Goal: Task Accomplishment & Management: Complete application form

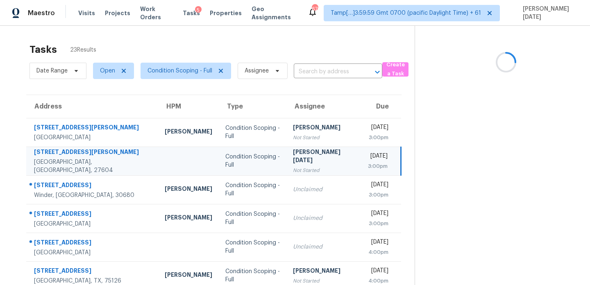
scroll to position [20, 0]
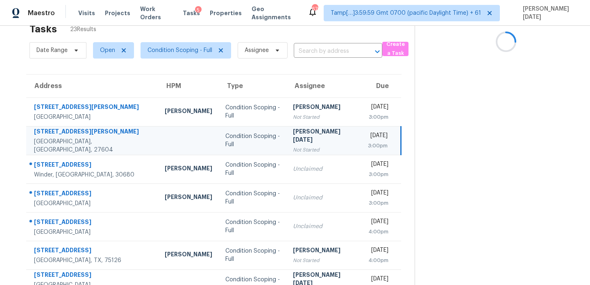
click at [317, 139] on td "Prabhu Raja Not Started" at bounding box center [323, 140] width 75 height 29
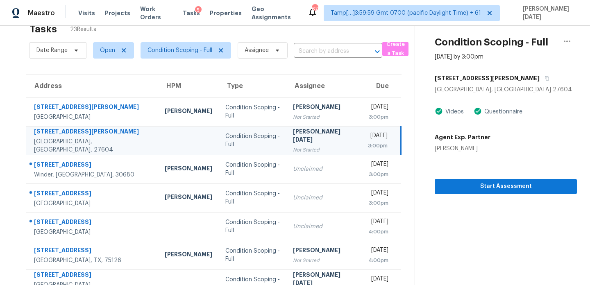
click at [368, 132] on div "Tue, Oct 14th 2025" at bounding box center [378, 136] width 20 height 10
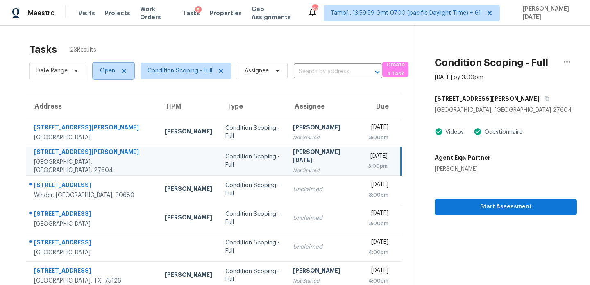
click at [106, 71] on span "Open" at bounding box center [107, 71] width 15 height 8
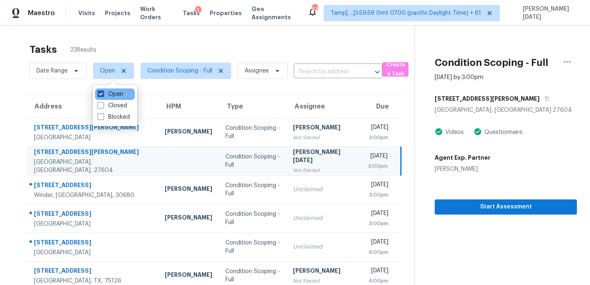
click at [105, 95] on label "Open" at bounding box center [110, 94] width 26 height 8
click at [103, 95] on input "Open" at bounding box center [99, 92] width 5 height 5
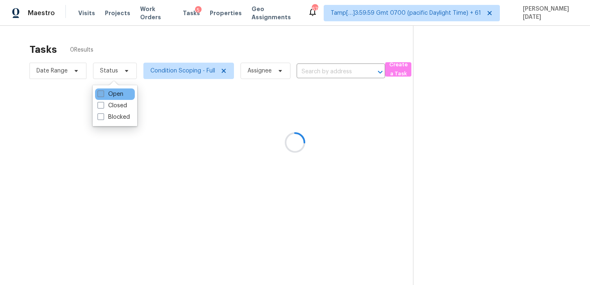
click at [105, 95] on label "Open" at bounding box center [110, 94] width 26 height 8
click at [103, 95] on input "Open" at bounding box center [99, 92] width 5 height 5
checkbox input "true"
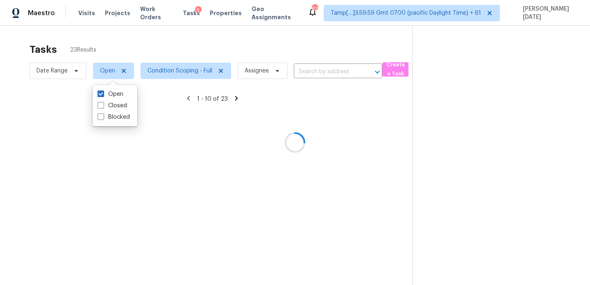
click at [192, 41] on div at bounding box center [295, 142] width 590 height 285
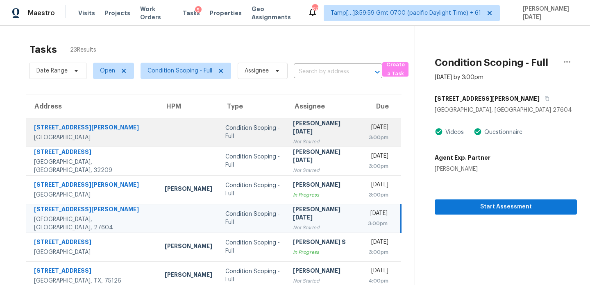
click at [296, 131] on div "[PERSON_NAME][DATE]" at bounding box center [324, 128] width 62 height 18
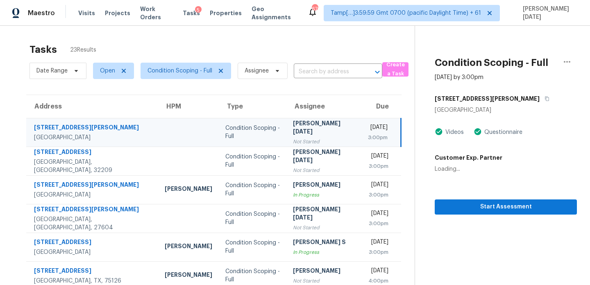
click at [296, 131] on div "[PERSON_NAME][DATE]" at bounding box center [324, 128] width 62 height 18
click at [368, 131] on div "Tue, Oct 14th 2025" at bounding box center [378, 128] width 20 height 10
click at [472, 204] on span "Start Assessment" at bounding box center [505, 207] width 129 height 10
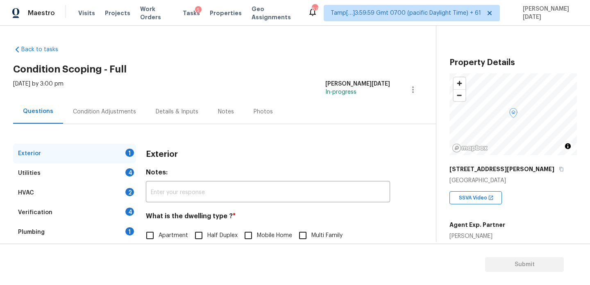
click at [109, 110] on div "Condition Adjustments" at bounding box center [104, 112] width 63 height 8
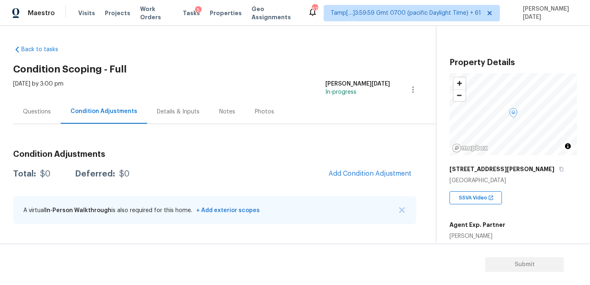
scroll to position [151, 0]
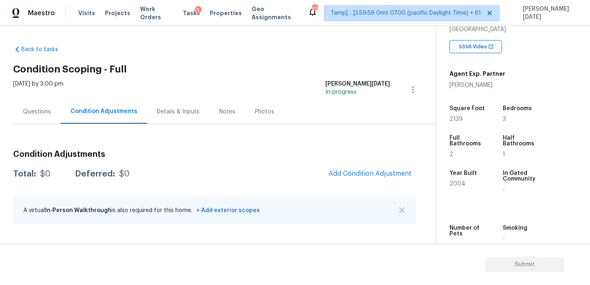
click at [51, 116] on div "Questions" at bounding box center [37, 112] width 48 height 24
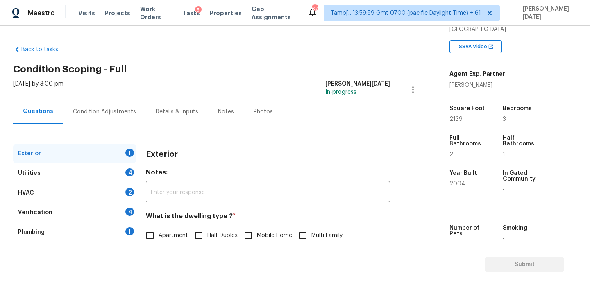
scroll to position [109, 0]
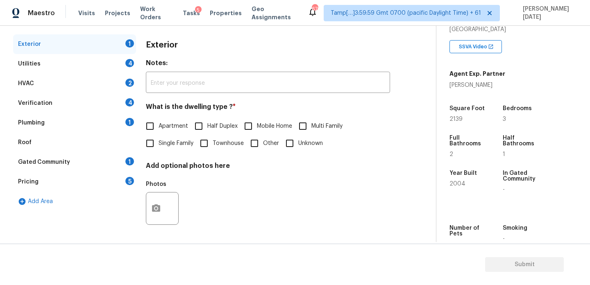
click at [124, 68] on div "Utilities 4" at bounding box center [74, 64] width 123 height 20
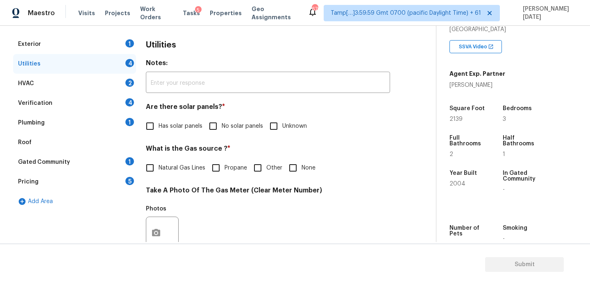
scroll to position [331, 0]
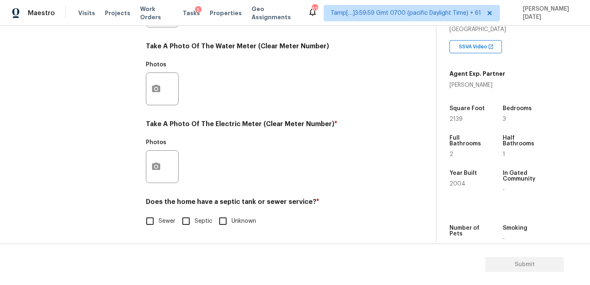
click at [185, 215] on input "Septic" at bounding box center [185, 221] width 17 height 17
checkbox input "true"
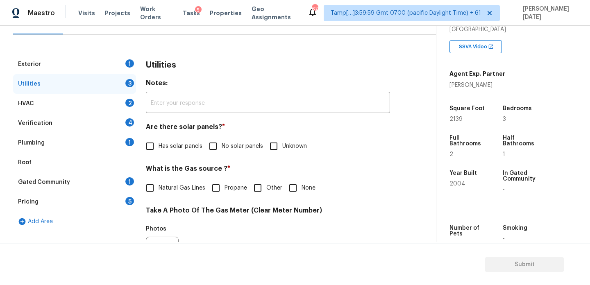
click at [88, 143] on div "Plumbing 1" at bounding box center [74, 143] width 123 height 20
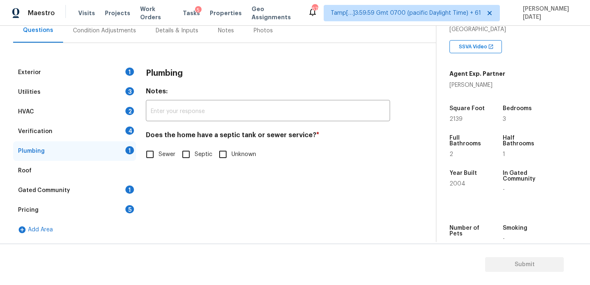
click at [183, 162] on input "Septic" at bounding box center [185, 154] width 17 height 17
checkbox input "true"
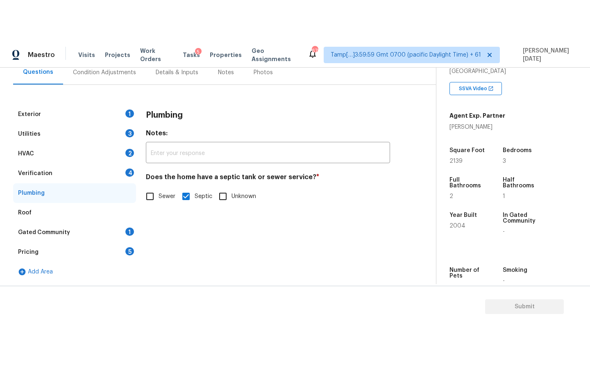
scroll to position [0, 0]
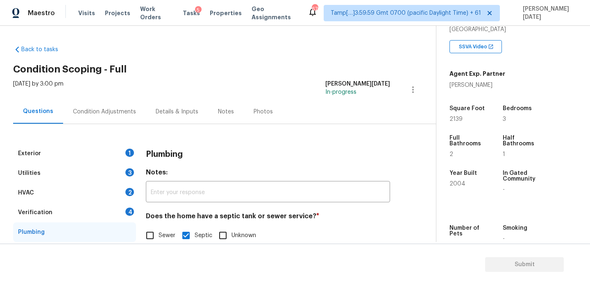
click at [112, 109] on div "Condition Adjustments" at bounding box center [104, 112] width 63 height 8
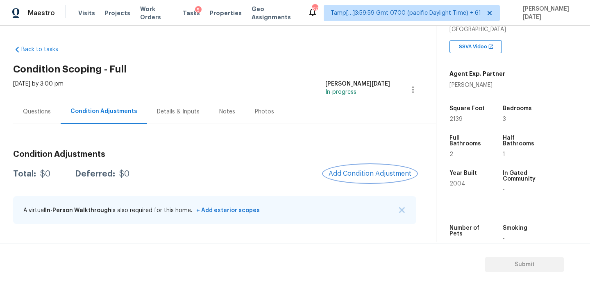
click at [364, 172] on span "Add Condition Adjustment" at bounding box center [369, 173] width 83 height 7
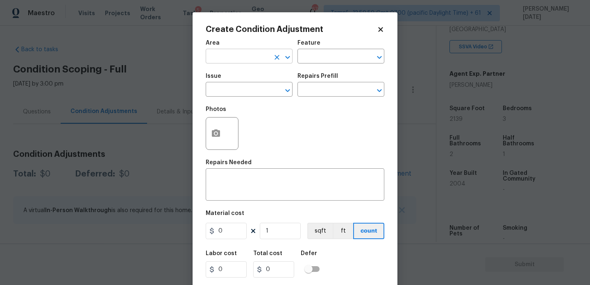
click at [223, 58] on input "text" at bounding box center [238, 57] width 64 height 13
type input "e"
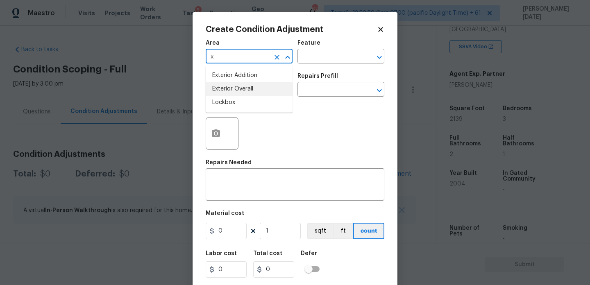
click at [231, 89] on li "Exterior Overall" at bounding box center [249, 89] width 87 height 14
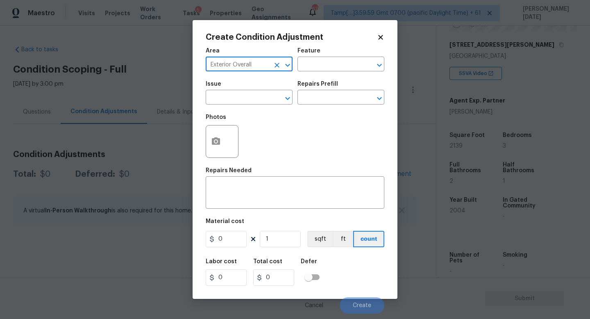
scroll to position [151, 0]
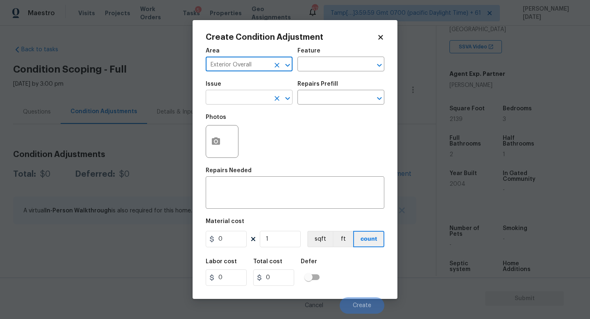
type input "Exterior Overall"
click at [233, 102] on input "text" at bounding box center [238, 98] width 64 height 13
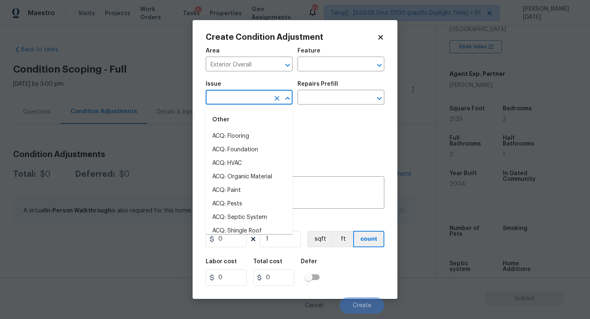
click at [233, 102] on input "text" at bounding box center [238, 98] width 64 height 13
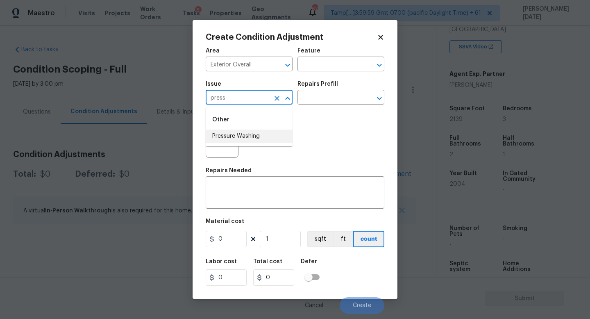
click at [251, 133] on li "Pressure Washing" at bounding box center [249, 136] width 87 height 14
type input "Pressure Washing"
click at [322, 99] on input "text" at bounding box center [329, 98] width 64 height 13
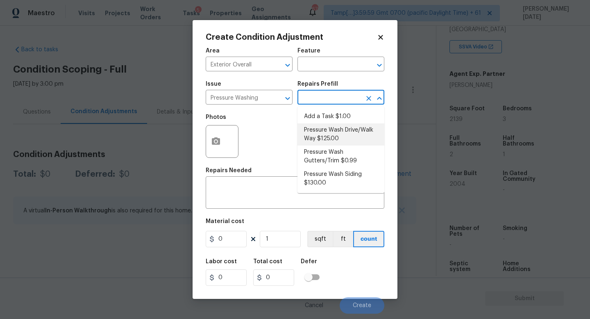
click at [333, 127] on li "Pressure Wash Drive/Walk Way $125.00" at bounding box center [340, 134] width 87 height 22
type input "Siding"
type textarea "Pressure wash the driveways/walkways as directed by the PM. Ensure that all deb…"
type input "125"
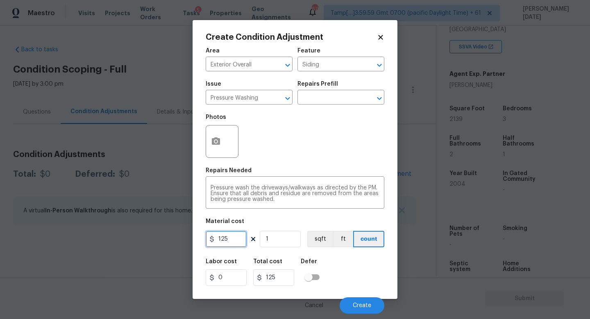
drag, startPoint x: 229, startPoint y: 240, endPoint x: 144, endPoint y: 240, distance: 84.4
click at [144, 240] on div "Create Condition Adjustment Area Exterior Overall ​ Feature Siding ​ Issue Pres…" at bounding box center [295, 159] width 590 height 319
type input "200"
click at [324, 152] on div "Photos" at bounding box center [295, 135] width 179 height 53
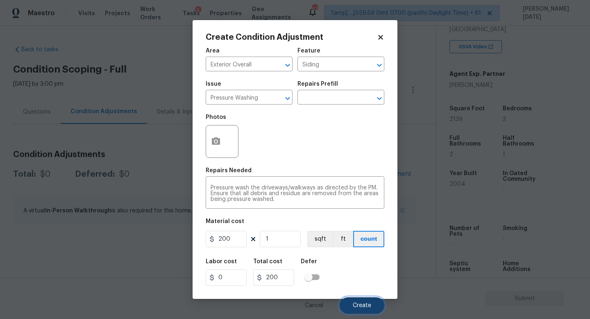
click at [358, 285] on span "Create" at bounding box center [362, 305] width 18 height 6
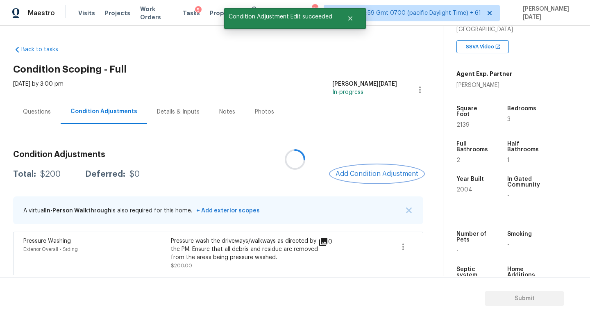
click at [366, 179] on button "Add Condition Adjustment" at bounding box center [376, 173] width 93 height 17
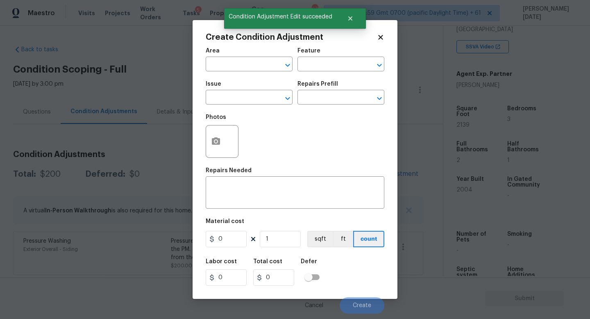
click at [366, 179] on div "x ​" at bounding box center [295, 193] width 179 height 30
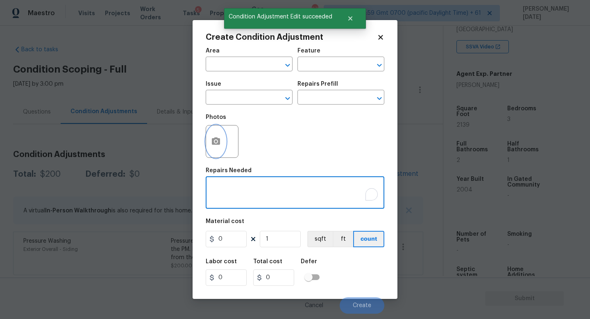
click at [216, 145] on icon "button" at bounding box center [216, 140] width 8 height 7
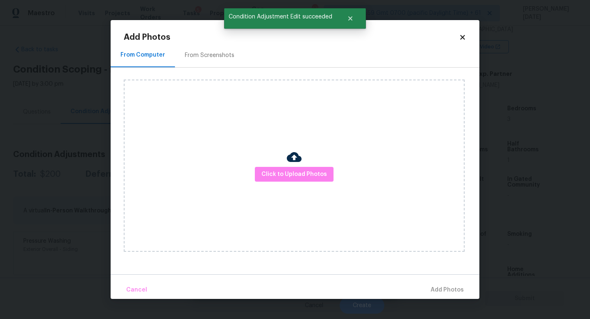
click at [217, 57] on div "From Screenshots" at bounding box center [210, 55] width 50 height 8
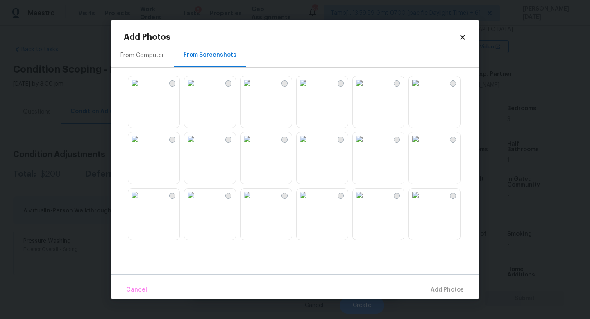
click at [253, 89] on img at bounding box center [246, 82] width 13 height 13
click at [141, 89] on img at bounding box center [134, 82] width 13 height 13
click at [197, 145] on img at bounding box center [190, 138] width 13 height 13
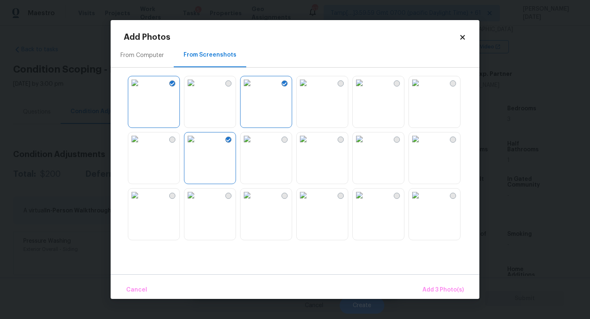
click at [141, 145] on img at bounding box center [134, 138] width 13 height 13
click at [253, 145] on img at bounding box center [246, 138] width 13 height 13
click at [310, 89] on img at bounding box center [302, 82] width 13 height 13
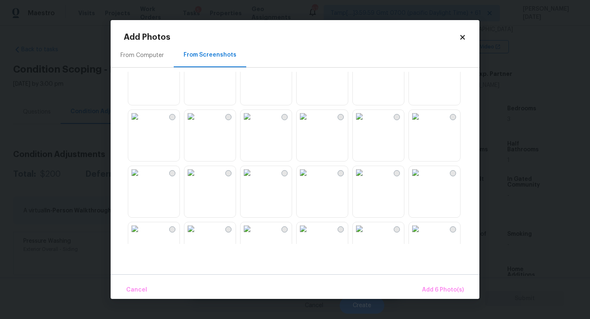
scroll to position [135, 0]
click at [310, 122] on img at bounding box center [302, 115] width 13 height 13
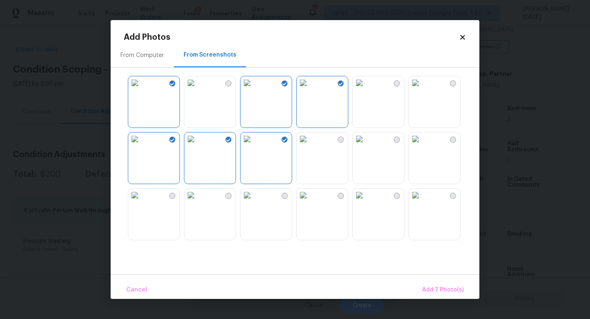
click at [464, 39] on icon at bounding box center [462, 37] width 5 height 5
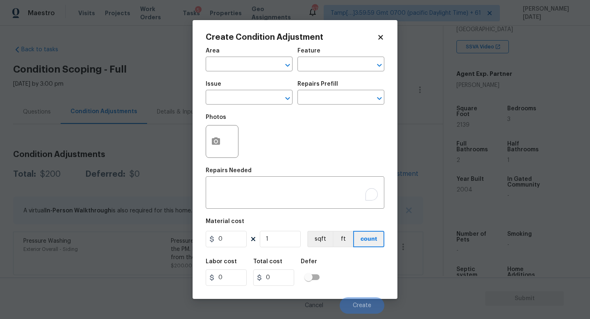
click at [226, 140] on div at bounding box center [222, 141] width 33 height 33
click at [214, 143] on icon "button" at bounding box center [216, 140] width 8 height 7
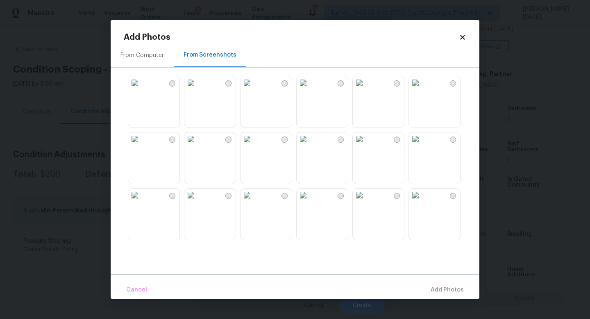
click at [310, 89] on img at bounding box center [302, 82] width 13 height 13
click at [310, 145] on img at bounding box center [302, 138] width 13 height 13
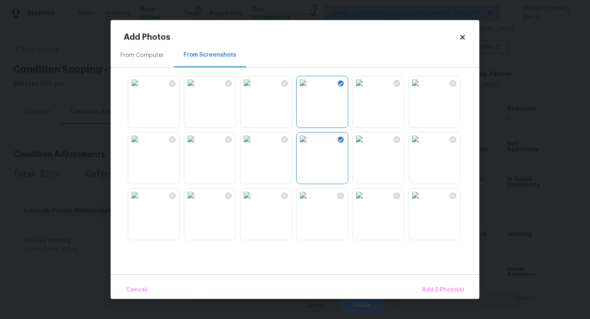
click at [253, 145] on img at bounding box center [246, 138] width 13 height 13
click at [422, 89] on img at bounding box center [415, 82] width 13 height 13
click at [366, 89] on img at bounding box center [359, 82] width 13 height 13
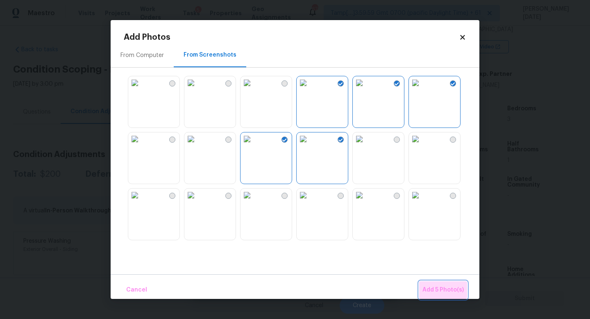
click at [442, 285] on span "Add 5 Photo(s)" at bounding box center [442, 290] width 41 height 10
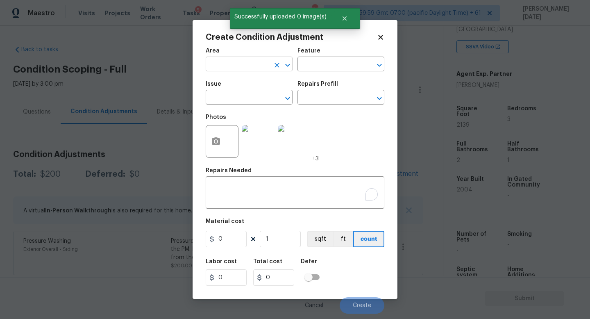
click at [217, 63] on input "text" at bounding box center [238, 65] width 64 height 13
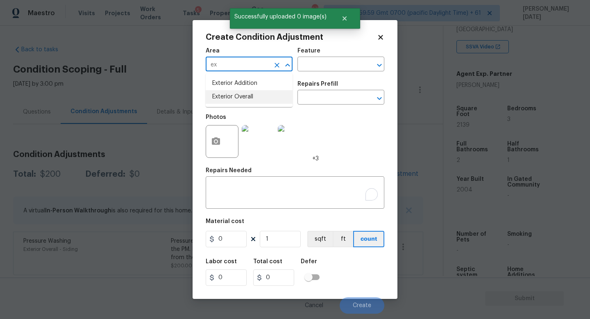
click at [238, 92] on li "Exterior Overall" at bounding box center [249, 97] width 87 height 14
type input "Exterior Overall"
click at [238, 92] on input "text" at bounding box center [238, 98] width 64 height 13
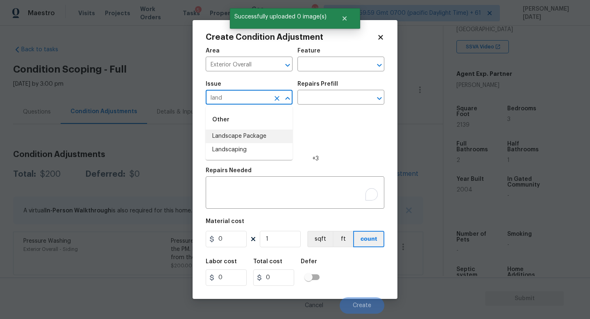
click at [255, 135] on li "Landscape Package" at bounding box center [249, 136] width 87 height 14
type input "Landscape Package"
click at [344, 93] on input "text" at bounding box center [329, 98] width 64 height 13
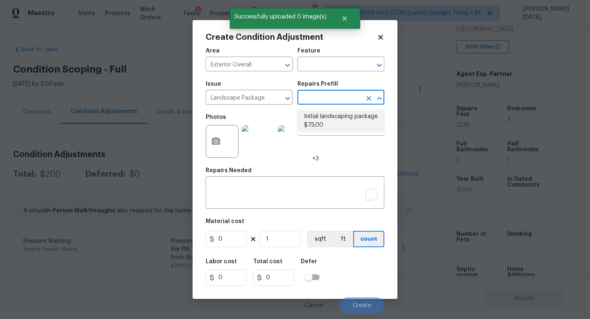
click at [336, 125] on li "Initial landscaping package $75.00" at bounding box center [340, 121] width 87 height 22
type input "Home Readiness Packages"
type textarea "Mowing of grass up to 6" in height. Mow, edge along driveways & sidewalks, trim…"
type input "75"
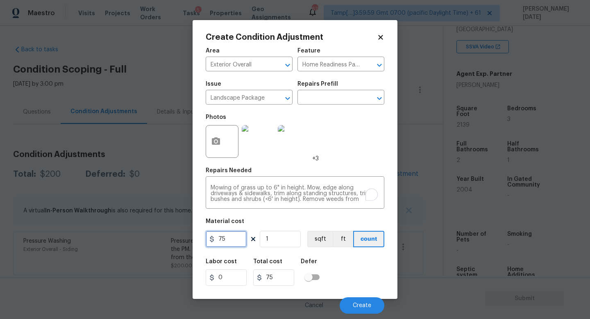
drag, startPoint x: 219, startPoint y: 236, endPoint x: 145, endPoint y: 236, distance: 74.1
click at [145, 236] on div "Create Condition Adjustment Area Exterior Overall ​ Feature Home Readiness Pack…" at bounding box center [295, 159] width 590 height 319
type input "500"
click at [355, 124] on div "Photos +3" at bounding box center [295, 135] width 179 height 53
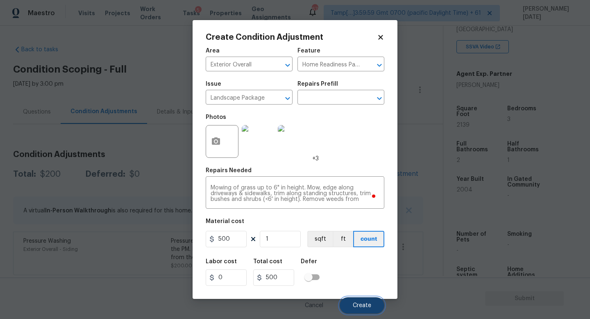
click at [358, 285] on button "Create" at bounding box center [361, 305] width 45 height 16
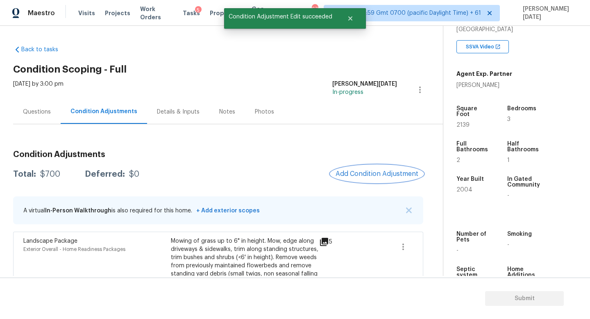
click at [376, 171] on span "Add Condition Adjustment" at bounding box center [376, 173] width 83 height 7
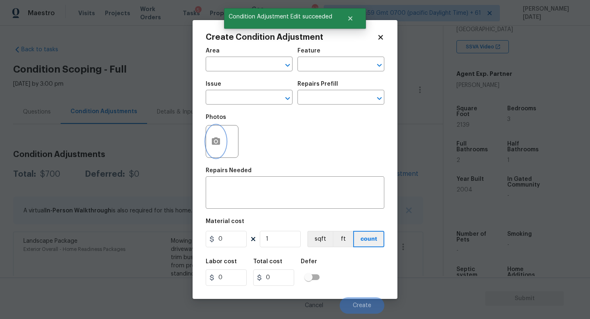
click at [215, 149] on button "button" at bounding box center [216, 141] width 20 height 32
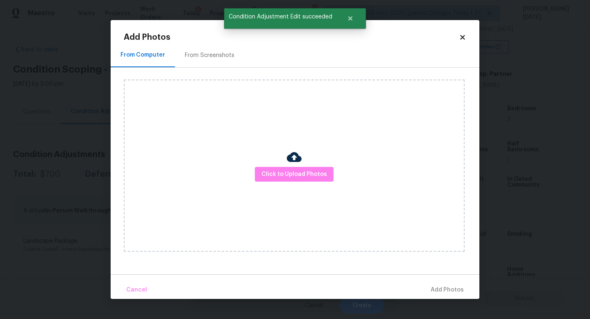
click at [210, 60] on div "From Screenshots" at bounding box center [209, 55] width 69 height 24
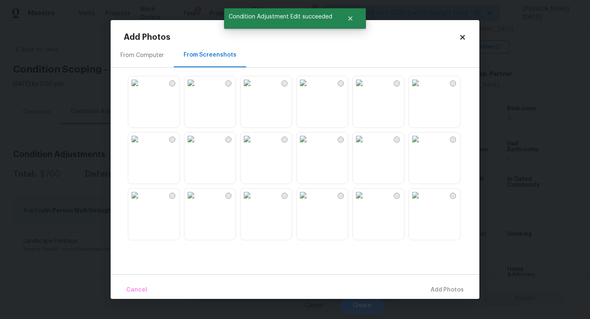
click at [141, 89] on img at bounding box center [134, 82] width 13 height 13
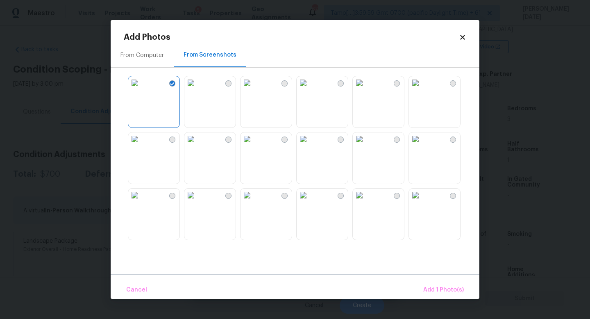
click at [197, 143] on img at bounding box center [190, 138] width 13 height 13
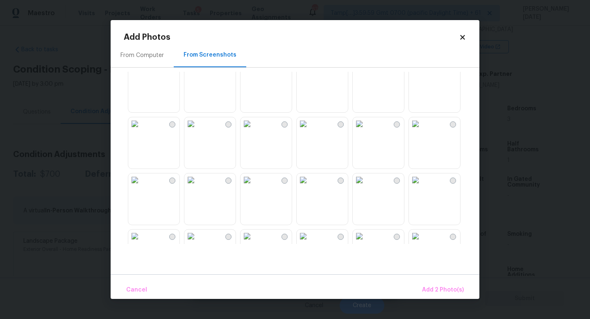
click at [197, 74] on img at bounding box center [190, 67] width 13 height 13
click at [197, 186] on img at bounding box center [190, 179] width 13 height 13
click at [253, 186] on img at bounding box center [246, 179] width 13 height 13
click at [422, 130] on img at bounding box center [415, 123] width 13 height 13
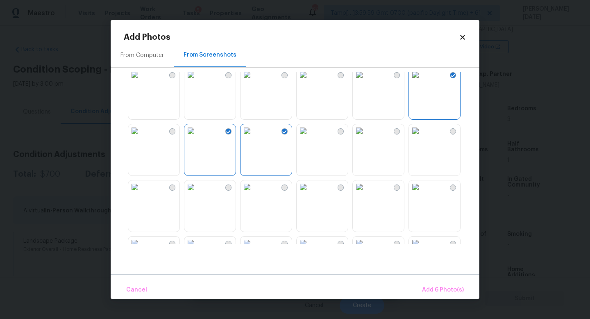
scroll to position [179, 0]
click at [310, 191] on img at bounding box center [302, 184] width 13 height 13
click at [366, 191] on img at bounding box center [359, 184] width 13 height 13
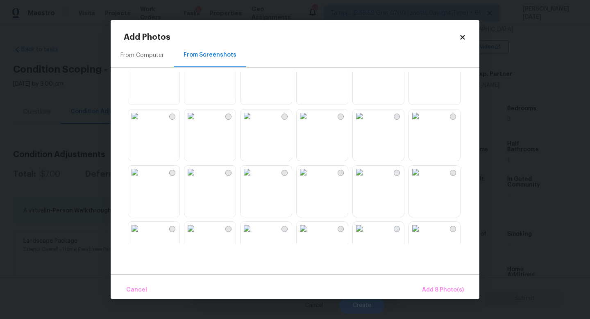
scroll to position [382, 0]
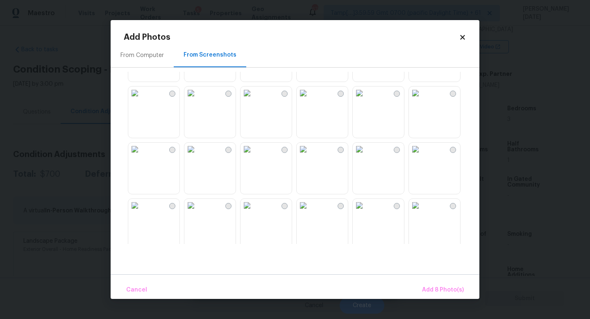
click at [197, 100] on img at bounding box center [190, 92] width 13 height 13
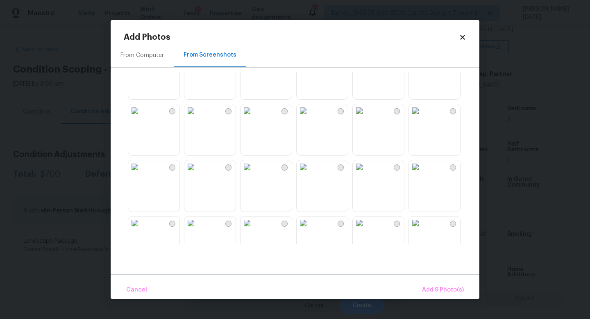
scroll to position [534, 0]
click at [197, 116] on img at bounding box center [190, 109] width 13 height 13
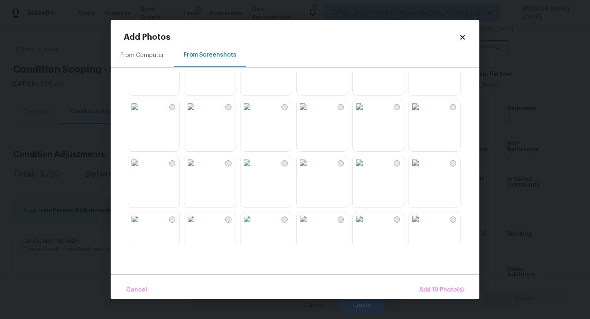
scroll to position [667, 0]
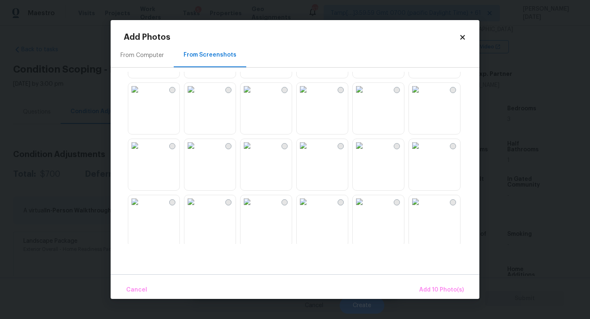
click at [253, 96] on img at bounding box center [246, 89] width 13 height 13
click at [253, 152] on img at bounding box center [246, 145] width 13 height 13
click at [253, 205] on img at bounding box center [246, 198] width 13 height 13
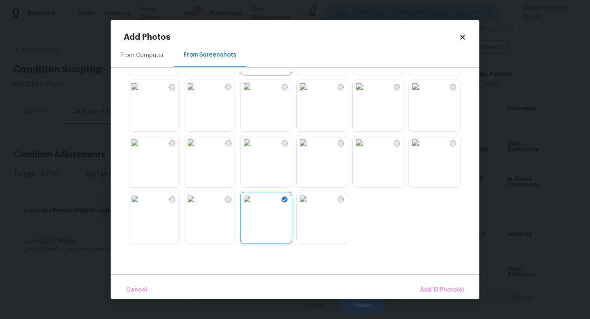
click at [141, 93] on img at bounding box center [134, 86] width 13 height 13
click at [436, 283] on button "Add 14 Photo(s)" at bounding box center [441, 290] width 51 height 18
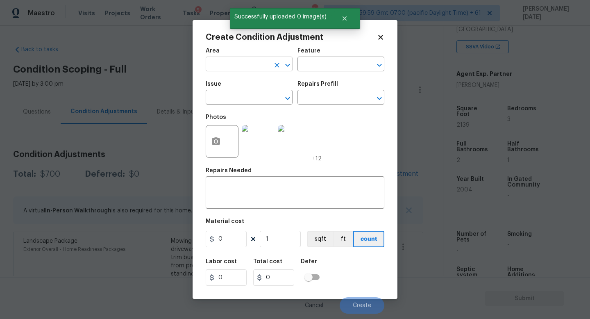
click at [219, 66] on input "text" at bounding box center [238, 65] width 64 height 13
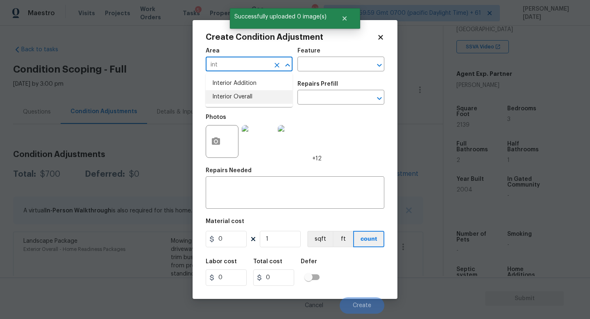
click at [238, 98] on li "Interior Overall" at bounding box center [249, 97] width 87 height 14
type input "Interior Overall"
click at [238, 98] on input "text" at bounding box center [238, 98] width 64 height 13
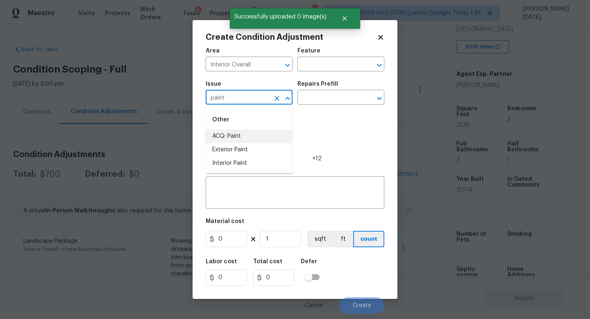
click at [270, 136] on li "ACQ: Paint" at bounding box center [249, 136] width 87 height 14
type input "ACQ: Paint"
click at [320, 106] on div "Issue ACQ: Paint ​ Repairs Prefill ​" at bounding box center [295, 92] width 179 height 33
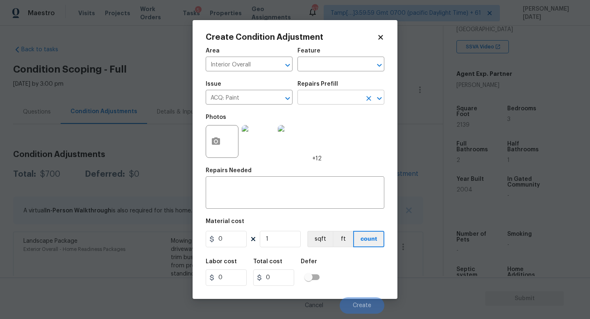
click at [329, 102] on input "text" at bounding box center [329, 98] width 64 height 13
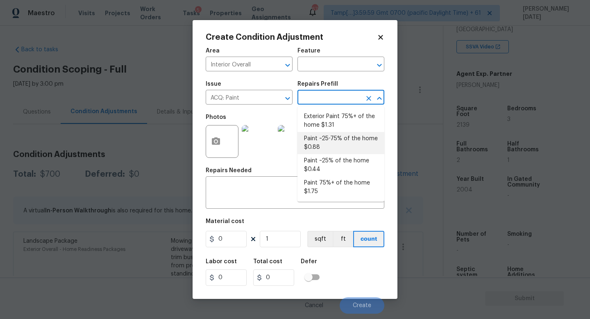
click at [329, 135] on li "Paint ~25-75% of the home $0.88" at bounding box center [340, 143] width 87 height 22
type input "Acquisition"
type textarea "Acquisition Scope: ~25 - 75% of the home needs interior paint"
type input "0.88"
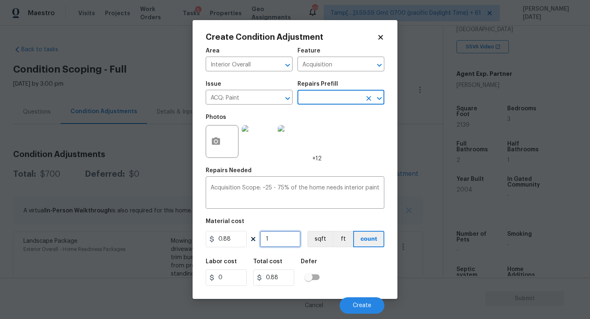
click at [279, 243] on input "1" at bounding box center [280, 239] width 41 height 16
type input "0"
paste input "2139"
type input "2139"
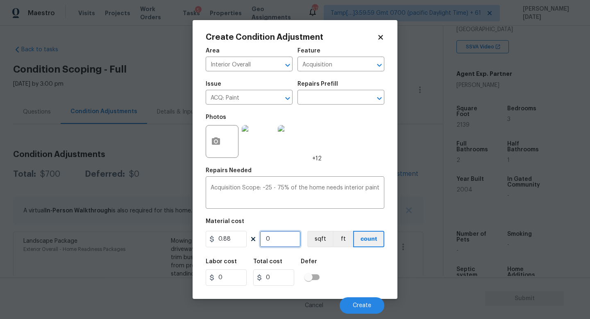
type input "1882.32"
type input "2139"
click at [364, 285] on span "Create" at bounding box center [362, 305] width 18 height 6
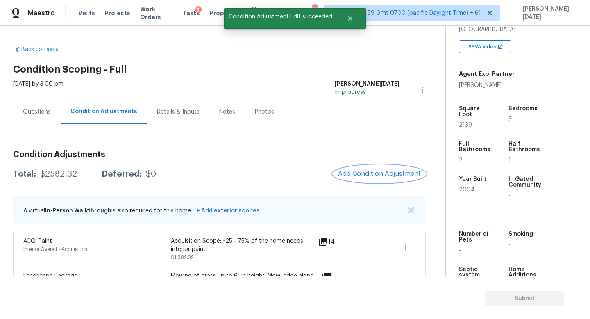
click at [380, 175] on span "Add Condition Adjustment" at bounding box center [379, 173] width 83 height 7
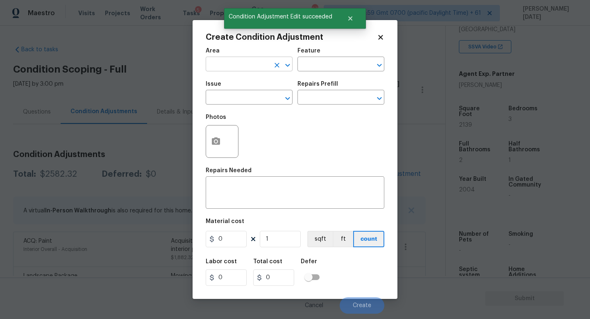
click at [231, 68] on input "text" at bounding box center [238, 65] width 64 height 13
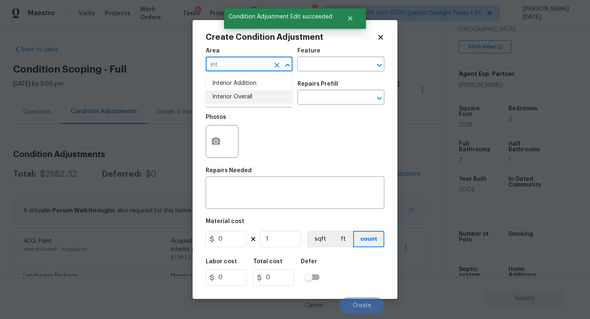
click at [237, 92] on li "Interior Overall" at bounding box center [249, 97] width 87 height 14
type input "Interior Overall"
click at [237, 92] on input "text" at bounding box center [238, 98] width 64 height 13
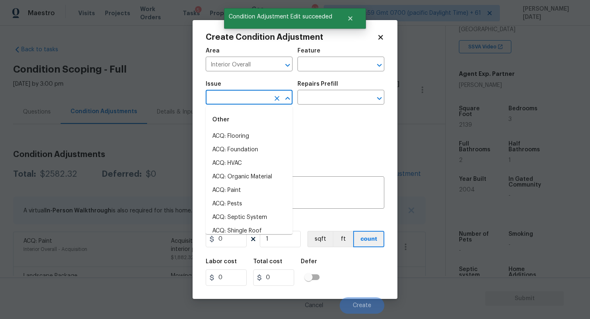
click at [237, 92] on input "text" at bounding box center [238, 98] width 64 height 13
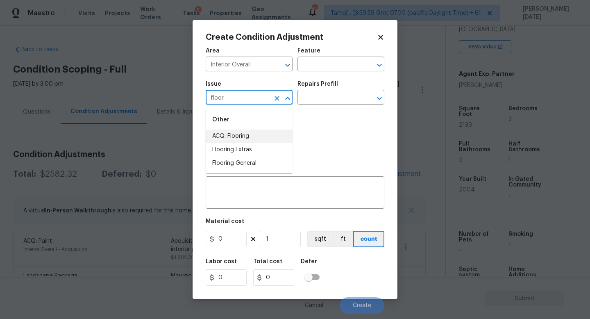
click at [254, 133] on li "ACQ: Flooring" at bounding box center [249, 136] width 87 height 14
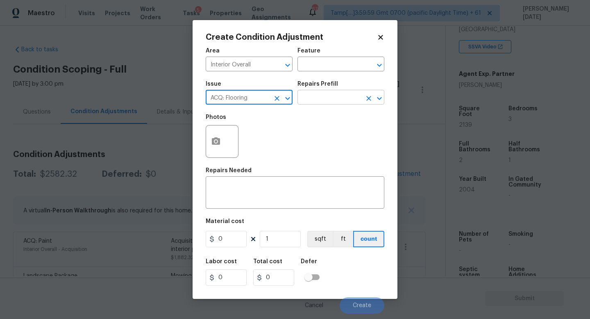
type input "ACQ: Flooring"
click at [325, 101] on input "text" at bounding box center [329, 98] width 64 height 13
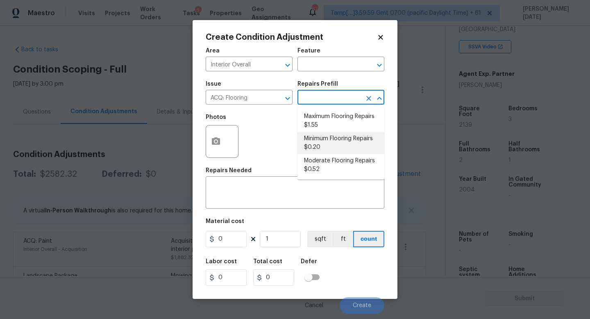
click at [332, 145] on li "Minimum Flooring Repairs $0.20" at bounding box center [340, 143] width 87 height 22
type input "Acquisition"
type textarea "Acquisition Scope: Minimum flooring repairs"
type input "0.2"
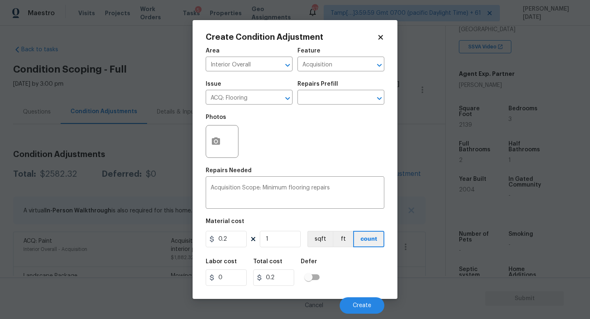
click at [275, 248] on figure "Material cost 0.2 1 sqft ft count" at bounding box center [295, 233] width 179 height 30
click at [283, 243] on input "1" at bounding box center [280, 239] width 41 height 16
type input "0"
paste input "2139"
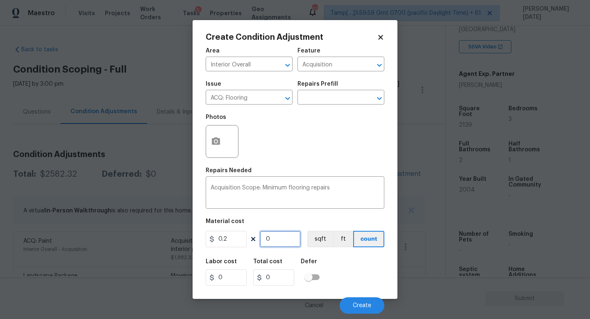
type input "2139"
type input "427.8"
type input "2139"
click at [312, 146] on div "Photos" at bounding box center [295, 135] width 179 height 53
click at [364, 285] on button "Create" at bounding box center [361, 305] width 45 height 16
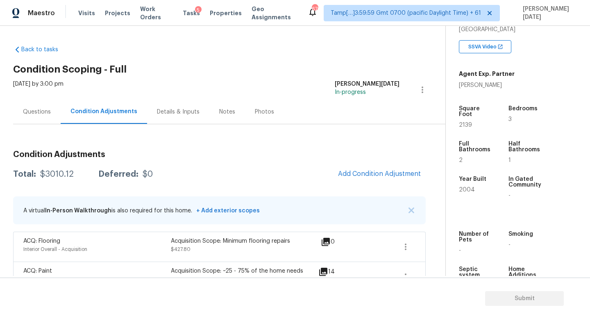
click at [42, 110] on div "Questions" at bounding box center [37, 112] width 28 height 8
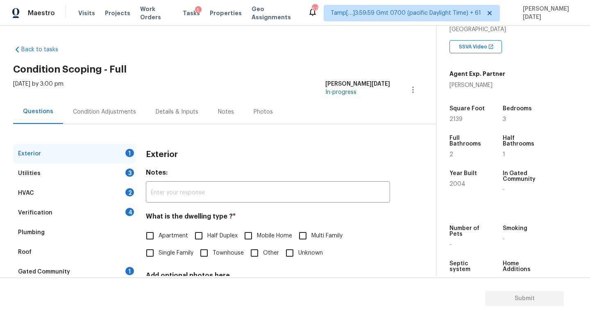
scroll to position [76, 0]
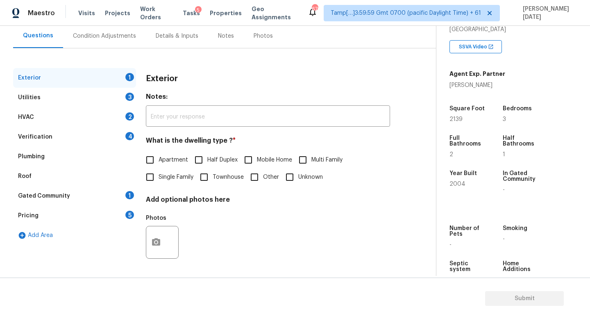
click at [50, 134] on div "Verification 4" at bounding box center [74, 137] width 123 height 20
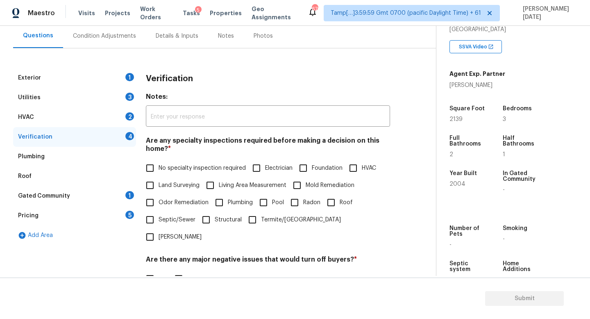
scroll to position [174, 0]
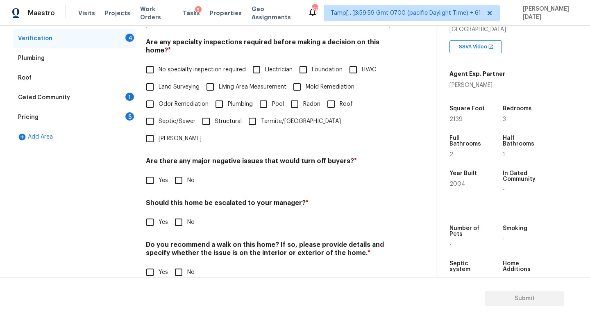
click at [151, 213] on input "Yes" at bounding box center [149, 221] width 17 height 17
checkbox input "true"
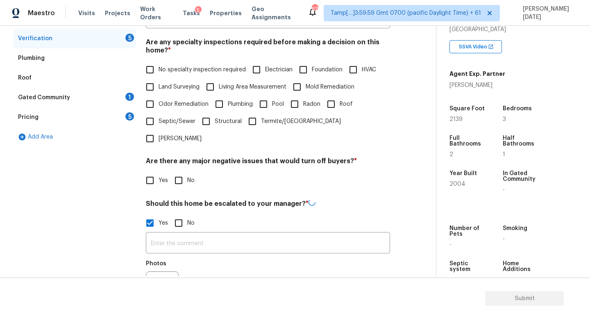
scroll to position [252, 0]
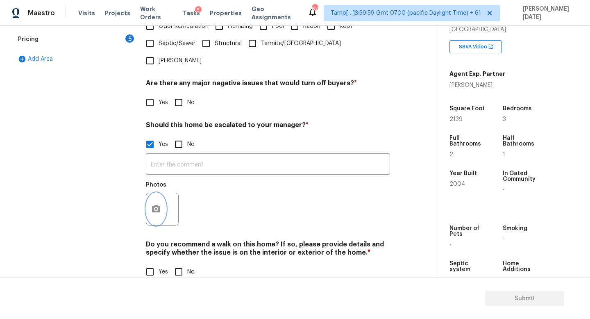
click at [157, 204] on icon "button" at bounding box center [156, 209] width 10 height 10
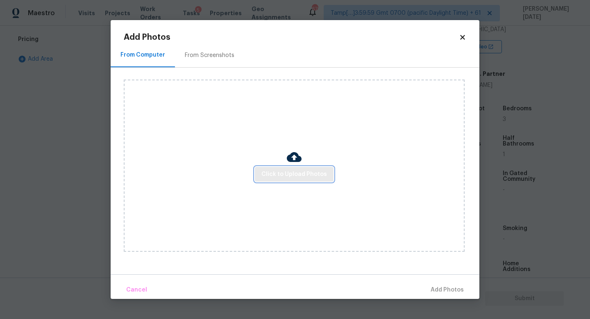
click at [315, 171] on span "Click to Upload Photos" at bounding box center [294, 174] width 66 height 10
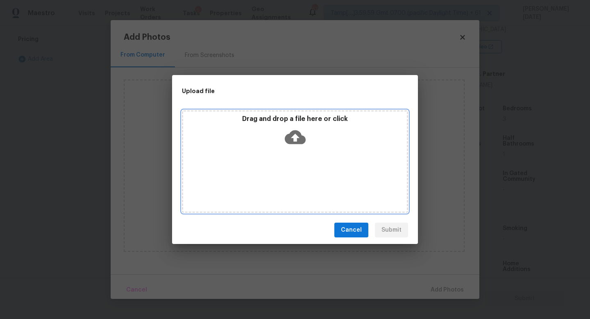
click at [315, 171] on div "Drag and drop a file here or click" at bounding box center [295, 161] width 226 height 102
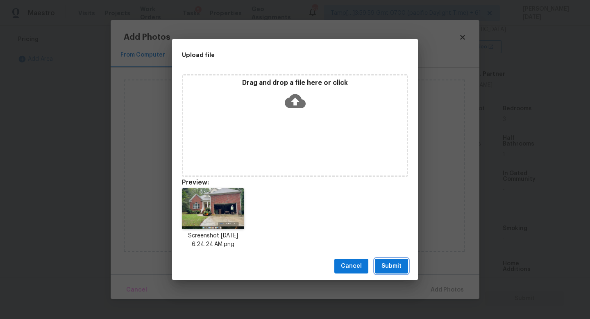
click at [392, 272] on button "Submit" at bounding box center [391, 265] width 33 height 15
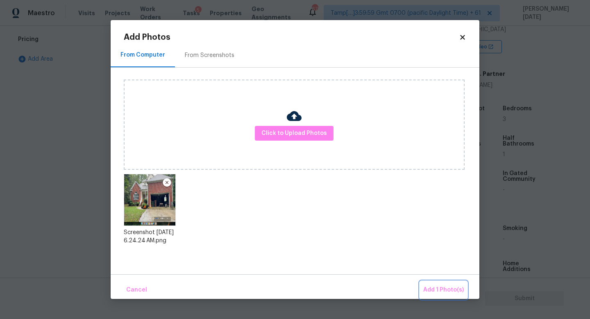
click at [429, 285] on span "Add 1 Photo(s)" at bounding box center [443, 290] width 41 height 10
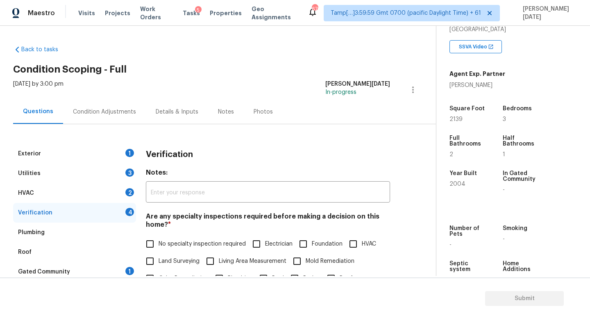
click at [77, 109] on div "Condition Adjustments" at bounding box center [104, 112] width 63 height 8
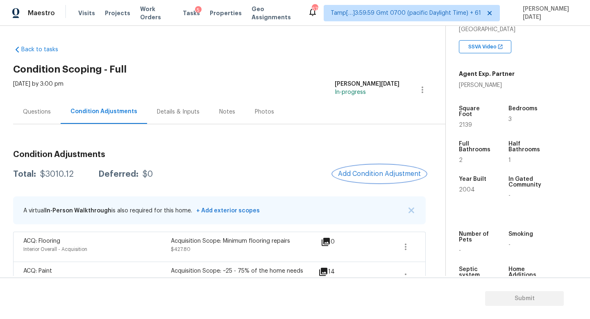
click at [373, 170] on span "Add Condition Adjustment" at bounding box center [379, 173] width 83 height 7
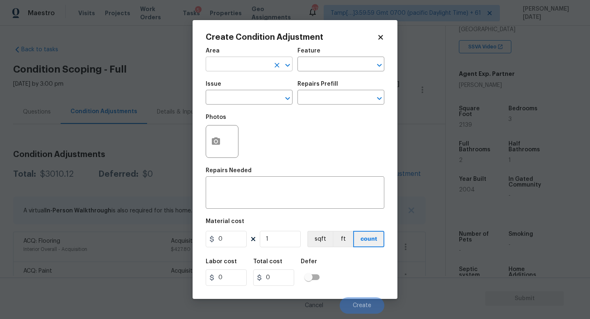
click at [226, 70] on input "text" at bounding box center [238, 65] width 64 height 13
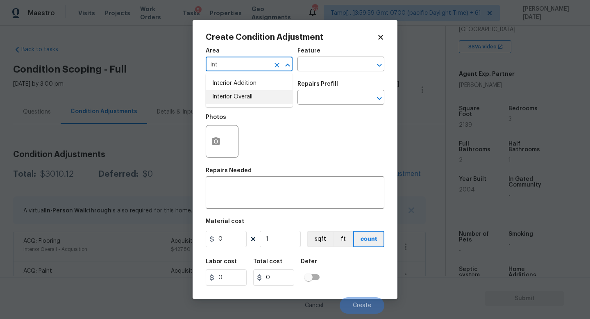
click at [231, 99] on li "Interior Overall" at bounding box center [249, 97] width 87 height 14
type input "Interior Overall"
click at [231, 99] on input "text" at bounding box center [238, 98] width 64 height 13
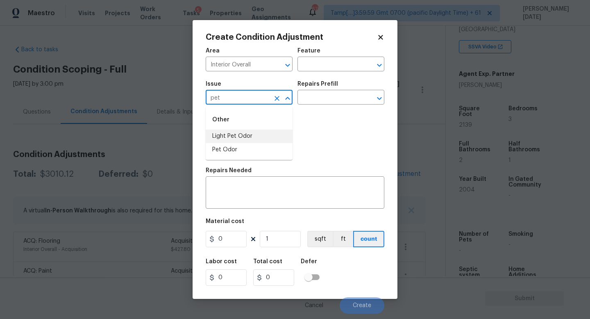
click at [235, 140] on li "Light Pet Odor" at bounding box center [249, 136] width 87 height 14
type input "Light Pet Odor"
click at [334, 95] on input "text" at bounding box center [329, 98] width 64 height 13
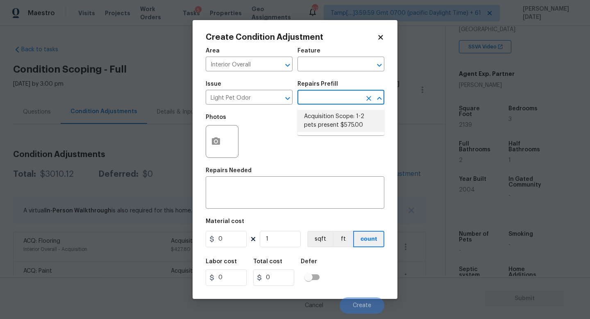
click at [333, 120] on li "Acquisition Scope: 1-2 pets present $575.00" at bounding box center [340, 121] width 87 height 22
type textarea "Acquisition Scope: 1-2 pets present"
type input "575"
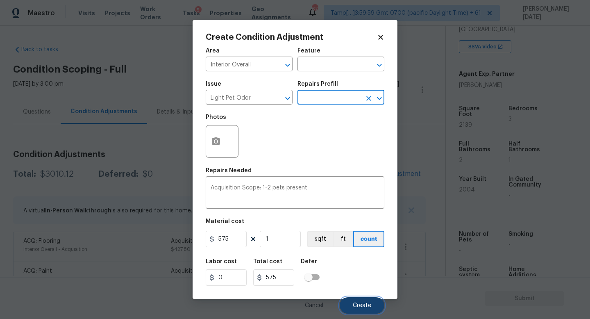
click at [361, 304] on span "Create" at bounding box center [362, 305] width 18 height 6
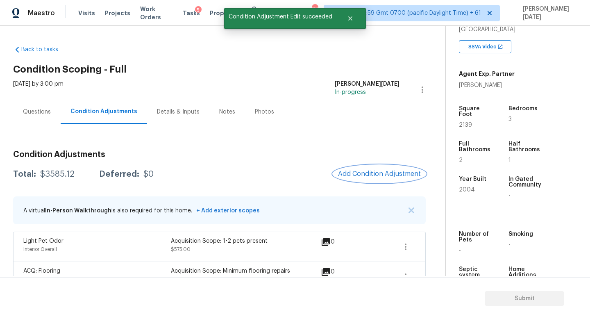
click at [369, 169] on button "Add Condition Adjustment" at bounding box center [379, 173] width 93 height 17
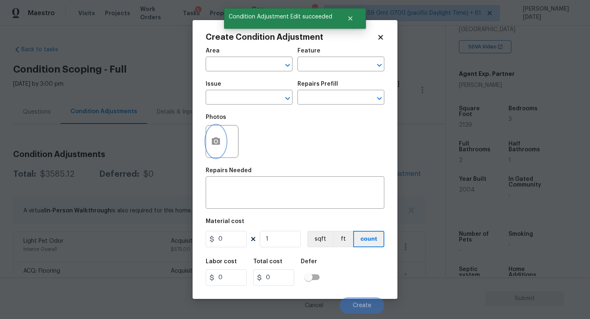
click at [224, 148] on button "button" at bounding box center [216, 141] width 20 height 32
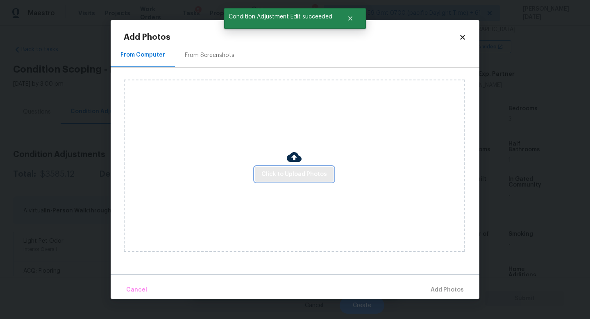
click at [295, 168] on button "Click to Upload Photos" at bounding box center [294, 174] width 79 height 15
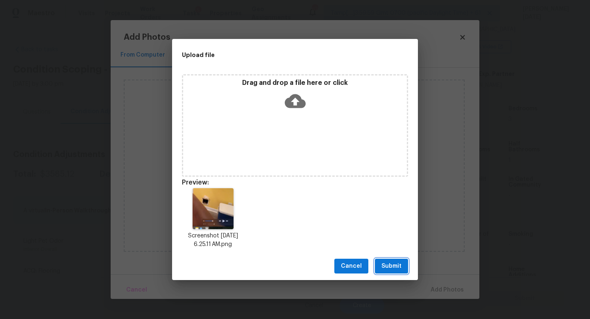
click at [404, 263] on button "Submit" at bounding box center [391, 265] width 33 height 15
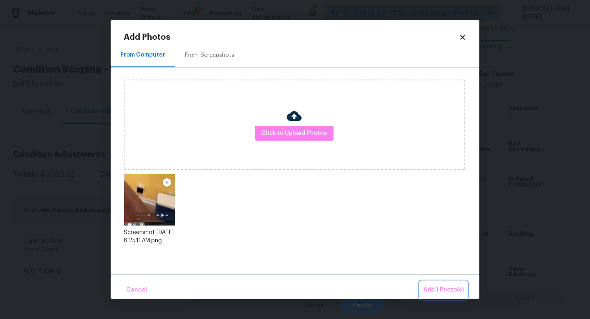
click at [425, 282] on button "Add 1 Photo(s)" at bounding box center [443, 290] width 47 height 18
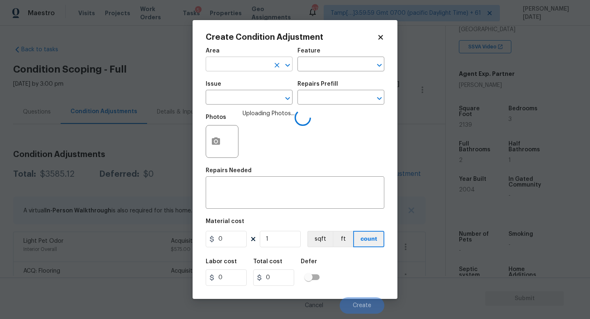
click at [215, 65] on input "text" at bounding box center [238, 65] width 64 height 13
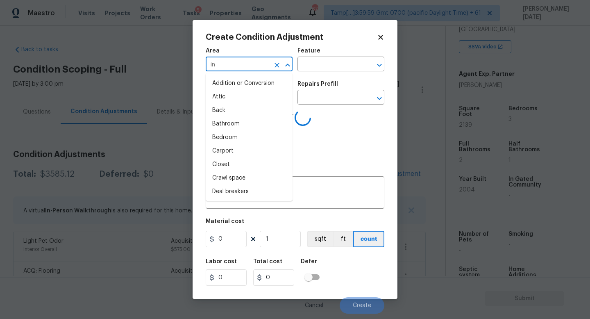
type input "int"
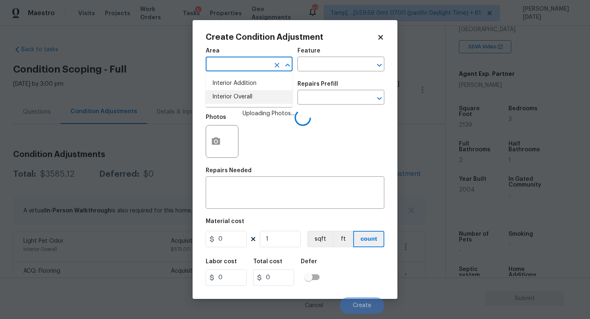
click at [234, 99] on li "Interior Overall" at bounding box center [249, 97] width 87 height 14
type input "Attic"
click at [234, 99] on input "text" at bounding box center [238, 98] width 64 height 13
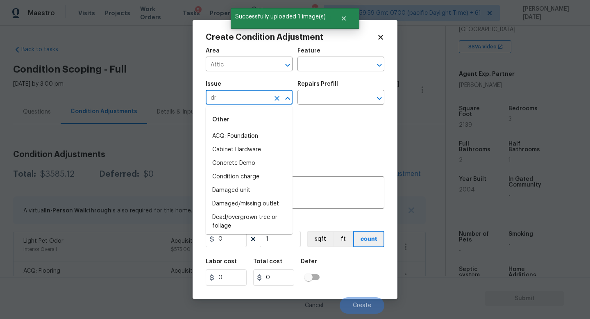
type input "dry"
click at [253, 132] on li "ACQ: Flooring" at bounding box center [249, 136] width 87 height 14
type input "ACQ: Flooring"
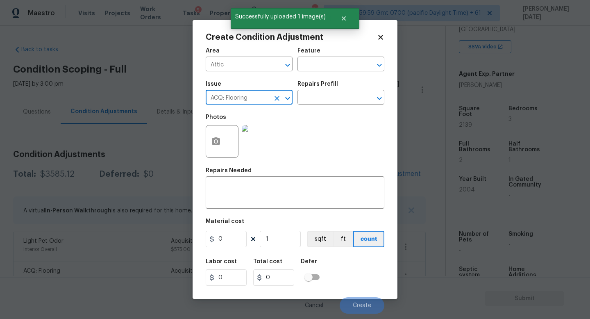
click at [276, 96] on icon "Clear" at bounding box center [277, 98] width 8 height 8
click at [246, 136] on li "Drywall" at bounding box center [249, 136] width 87 height 14
type input "Drywall"
click at [320, 63] on input "text" at bounding box center [329, 65] width 64 height 13
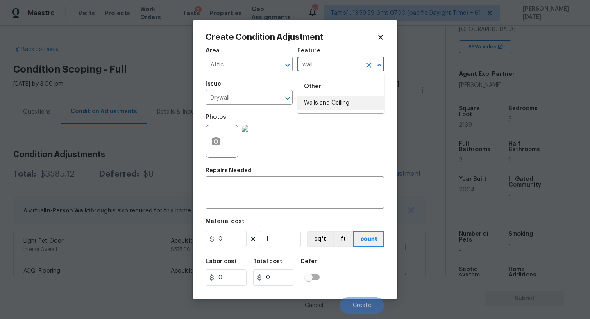
click at [339, 111] on ul "Other Walls and Ceiling" at bounding box center [340, 93] width 87 height 40
click at [334, 105] on li "Walls and Ceiling" at bounding box center [340, 103] width 87 height 14
type input "Walls and Ceiling"
click at [231, 239] on input "0" at bounding box center [226, 239] width 41 height 16
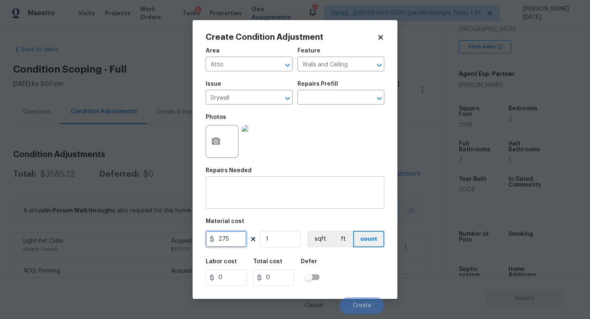
type input "275"
click at [242, 196] on textarea at bounding box center [294, 193] width 169 height 17
type input "275"
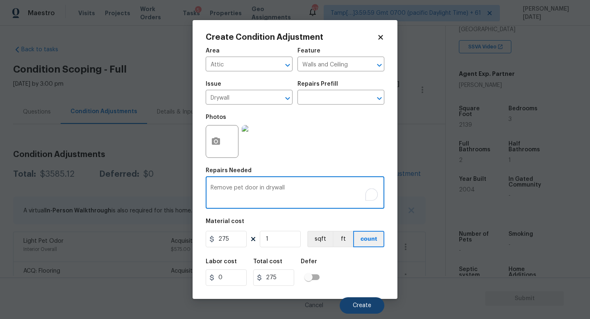
type textarea "Remove pet door in drywall"
click at [347, 301] on button "Create" at bounding box center [361, 305] width 45 height 16
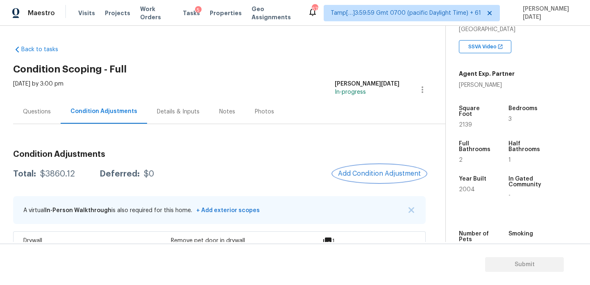
click at [379, 169] on button "Add Condition Adjustment" at bounding box center [379, 173] width 93 height 17
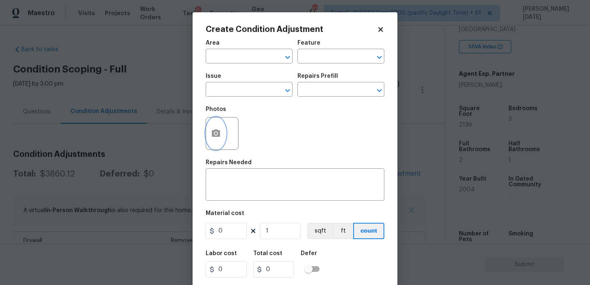
click at [214, 141] on button "button" at bounding box center [216, 134] width 20 height 32
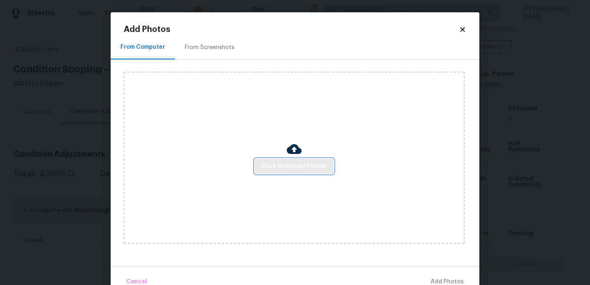
click at [281, 160] on button "Click to Upload Photos" at bounding box center [294, 166] width 79 height 15
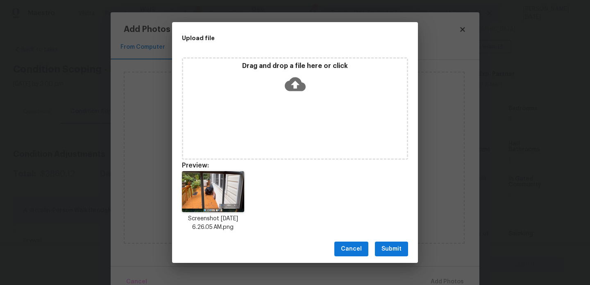
click at [391, 255] on button "Submit" at bounding box center [391, 249] width 33 height 15
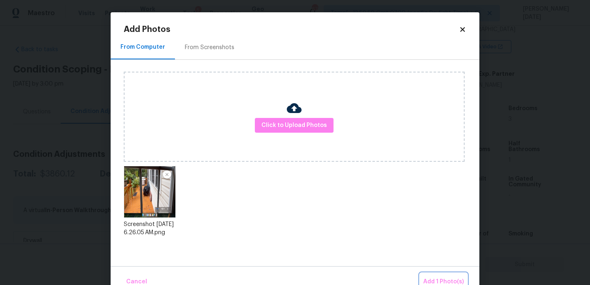
click at [462, 277] on span "Add 1 Photo(s)" at bounding box center [443, 282] width 41 height 10
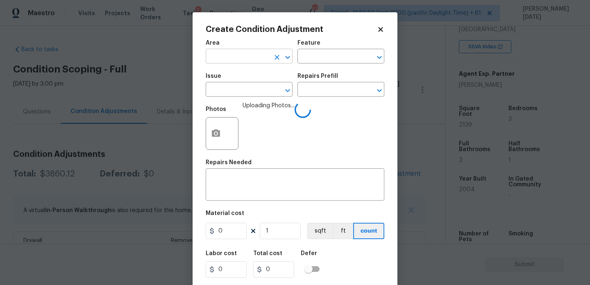
click at [244, 60] on input "text" at bounding box center [238, 57] width 64 height 13
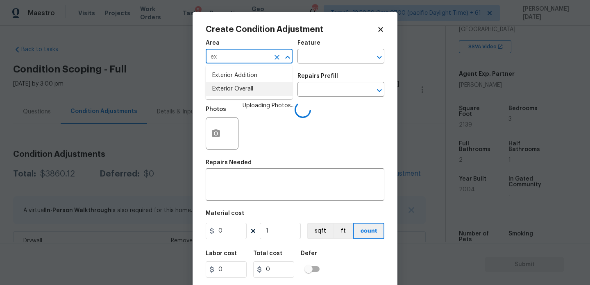
click at [247, 86] on li "Exterior Overall" at bounding box center [249, 89] width 87 height 14
type input "Exterior Overall"
click at [247, 86] on input "text" at bounding box center [238, 90] width 64 height 13
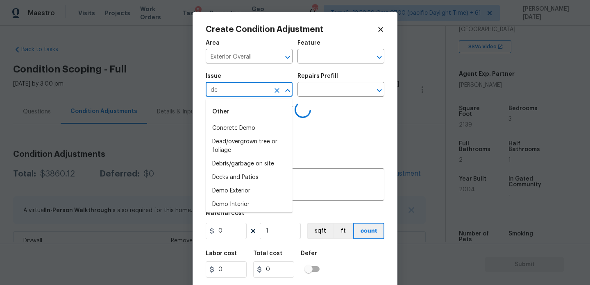
type input "dec"
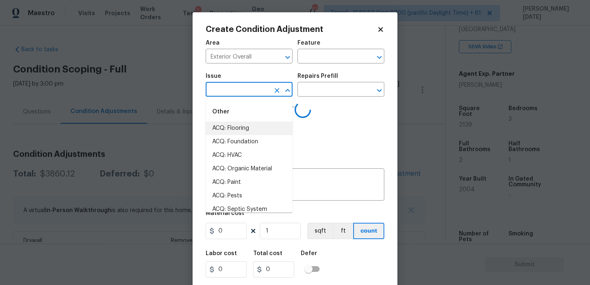
type input "d"
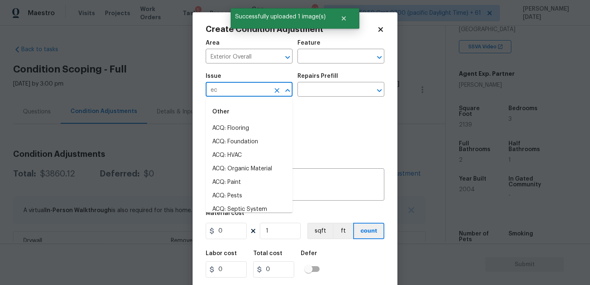
type input "e"
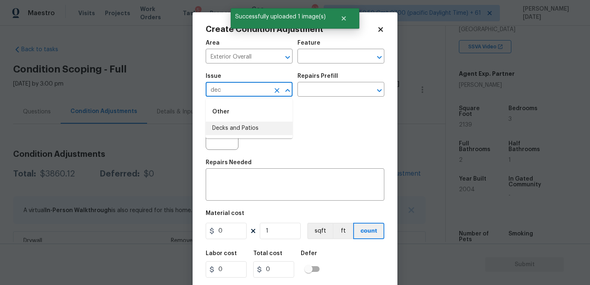
click at [244, 129] on li "Decks and Patios" at bounding box center [249, 129] width 87 height 14
type input "Decks and Patios"
click at [329, 58] on input "text" at bounding box center [329, 57] width 64 height 13
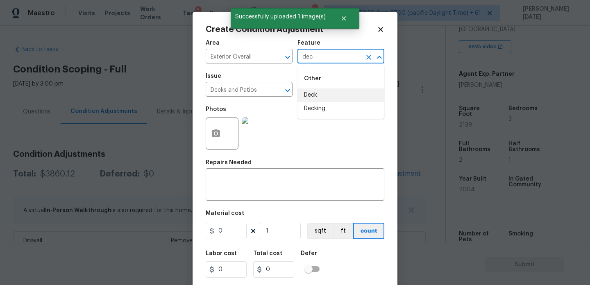
click at [330, 94] on li "Deck" at bounding box center [340, 95] width 87 height 14
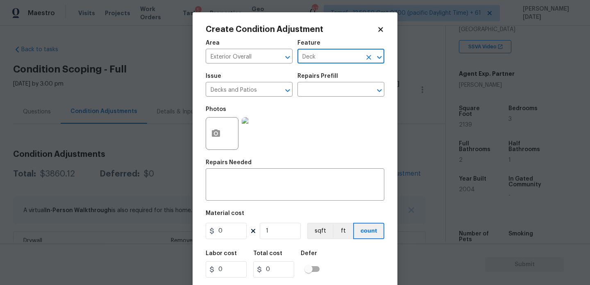
type input "Deck"
click at [232, 229] on input "0" at bounding box center [226, 231] width 41 height 16
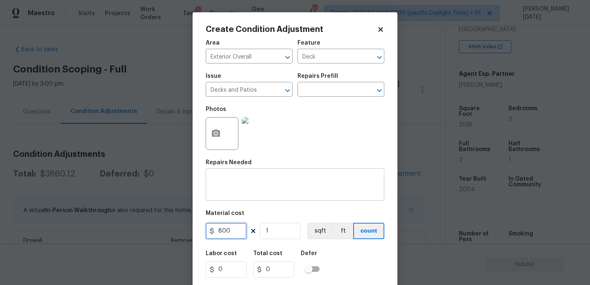
type input "800"
click at [231, 176] on div "x ​" at bounding box center [295, 185] width 179 height 30
type input "800"
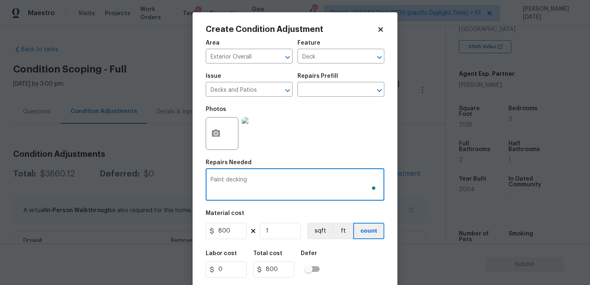
scroll to position [21, 0]
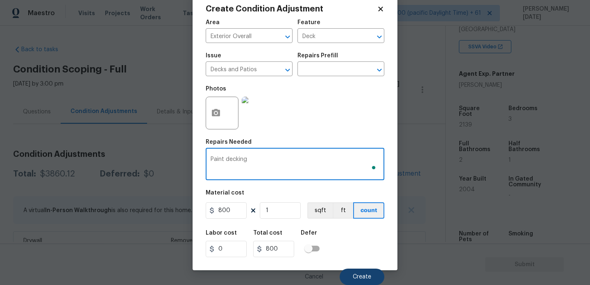
type textarea "Paint decking"
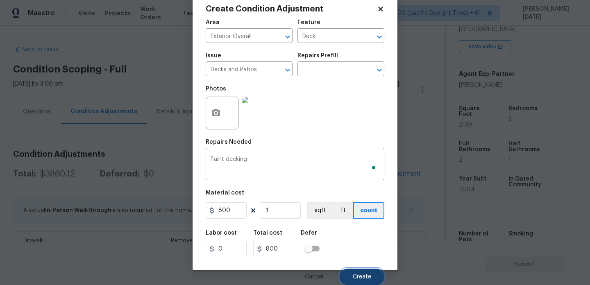
click at [364, 270] on button "Create" at bounding box center [361, 277] width 45 height 16
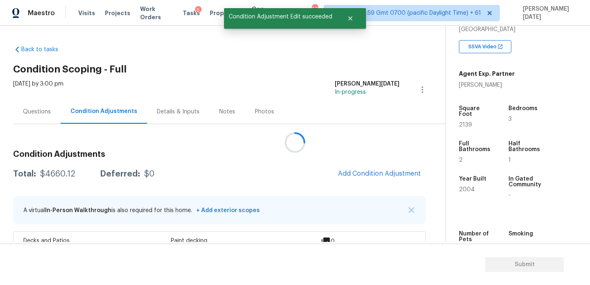
scroll to position [0, 0]
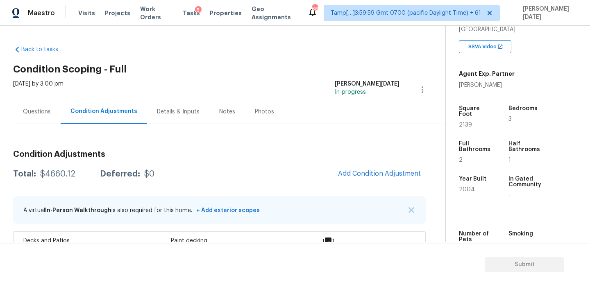
click at [462, 115] on div "Square Foot" at bounding box center [476, 114] width 34 height 16
click at [462, 122] on span "2139" at bounding box center [465, 125] width 13 height 6
copy span "2139"
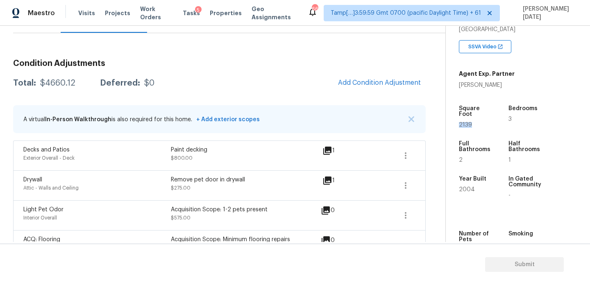
scroll to position [102, 0]
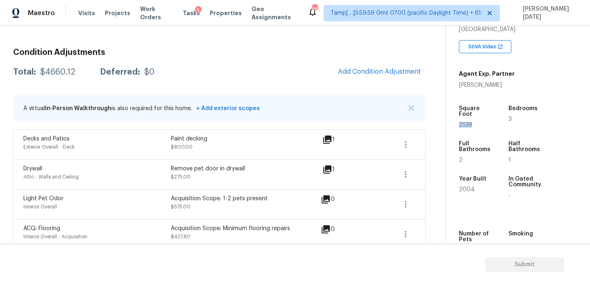
click at [386, 63] on span "Add Condition Adjustment" at bounding box center [379, 72] width 93 height 18
click at [381, 68] on span "Add Condition Adjustment" at bounding box center [379, 71] width 83 height 7
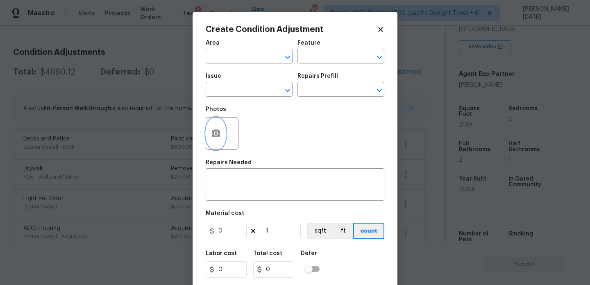
click at [217, 134] on icon "button" at bounding box center [216, 134] width 10 height 10
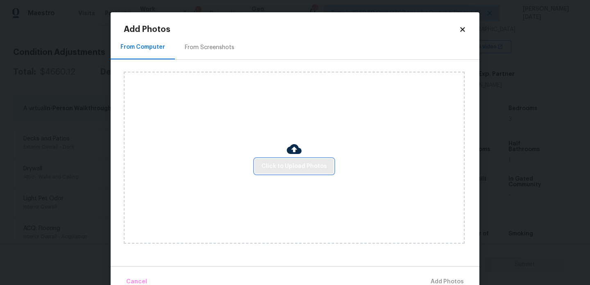
click at [289, 166] on span "Click to Upload Photos" at bounding box center [294, 166] width 66 height 10
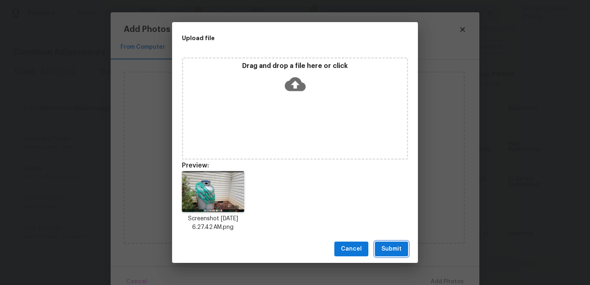
click at [387, 245] on span "Submit" at bounding box center [391, 249] width 20 height 10
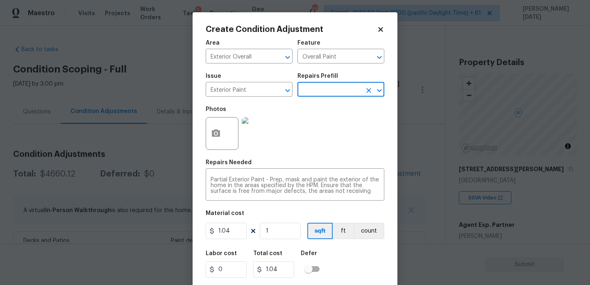
scroll to position [151, 0]
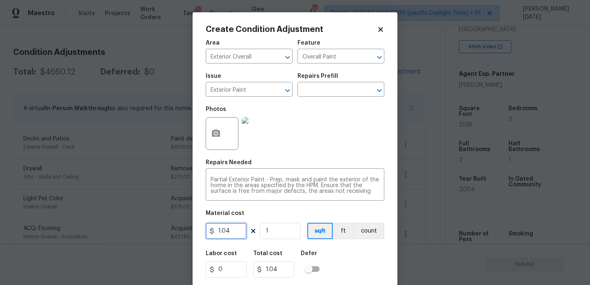
drag, startPoint x: 164, startPoint y: 236, endPoint x: 102, endPoint y: 236, distance: 62.7
click at [102, 236] on div "Create Condition Adjustment Area Exterior Overall ​ Feature Overall Paint ​ Iss…" at bounding box center [295, 142] width 590 height 285
type input "0.65"
click at [276, 229] on input "1" at bounding box center [280, 231] width 41 height 16
type input "0.65"
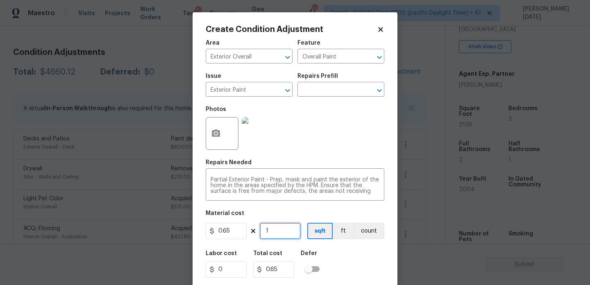
type input "0"
paste input "2139"
type input "2139"
type input "1390.35"
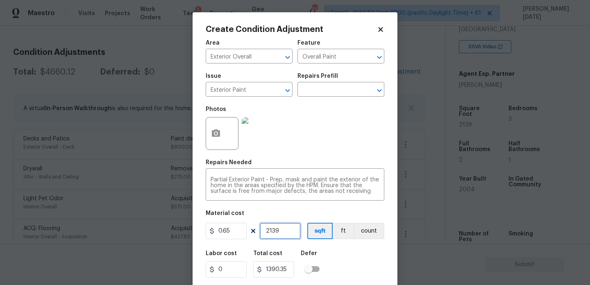
scroll to position [21, 0]
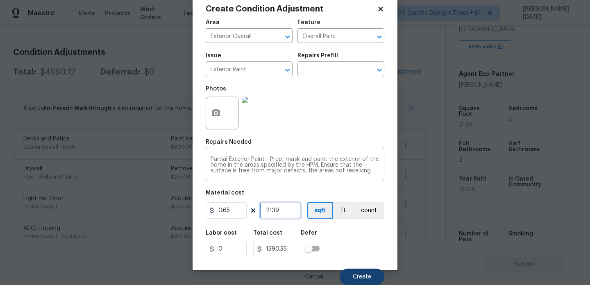
type input "2139"
click at [356, 275] on span "Create" at bounding box center [362, 277] width 18 height 6
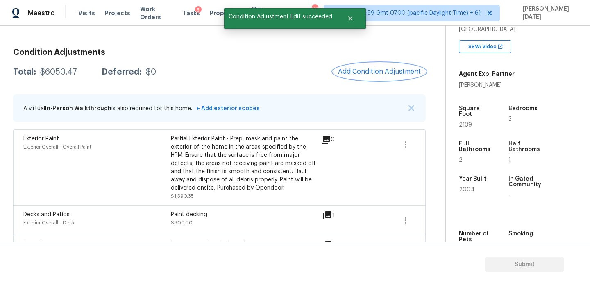
scroll to position [0, 0]
click at [464, 122] on span "2139" at bounding box center [465, 125] width 13 height 6
copy span "2139"
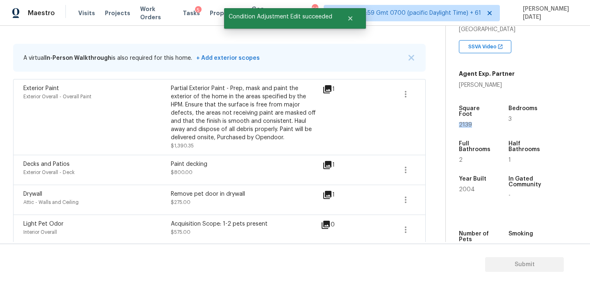
scroll to position [104, 0]
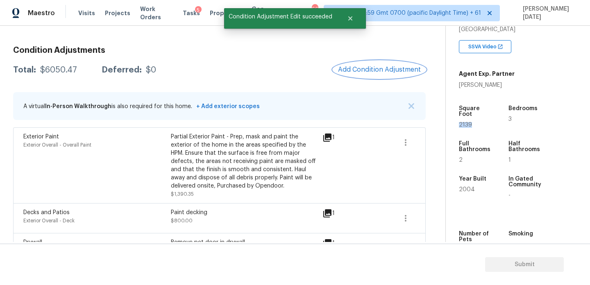
click at [387, 74] on button "Add Condition Adjustment" at bounding box center [379, 69] width 93 height 17
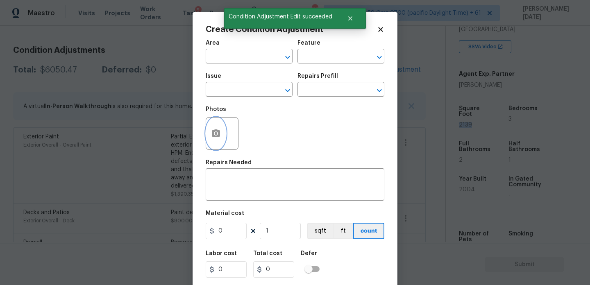
click at [209, 136] on button "button" at bounding box center [216, 134] width 20 height 32
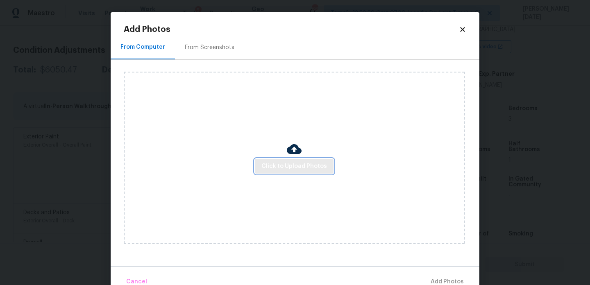
click at [280, 159] on button "Click to Upload Photos" at bounding box center [294, 166] width 79 height 15
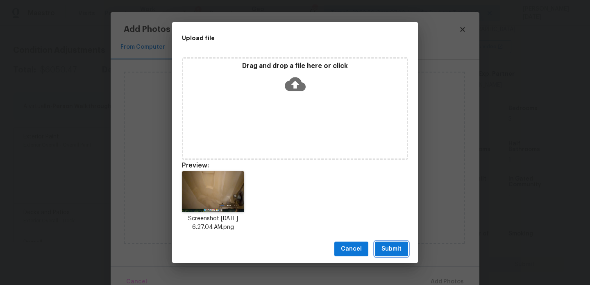
click at [390, 242] on button "Submit" at bounding box center [391, 249] width 33 height 15
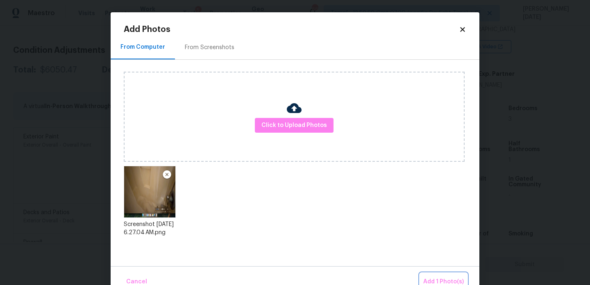
click at [426, 278] on span "Add 1 Photo(s)" at bounding box center [443, 282] width 41 height 10
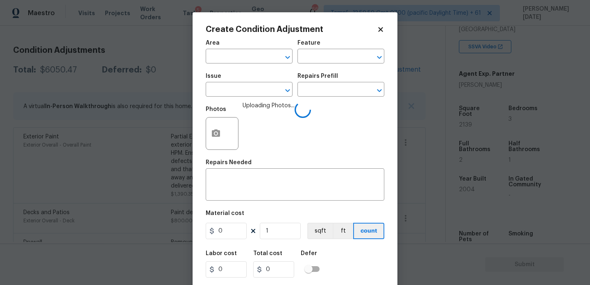
click at [230, 47] on div "Area" at bounding box center [249, 45] width 87 height 11
click at [230, 59] on input "text" at bounding box center [238, 57] width 64 height 13
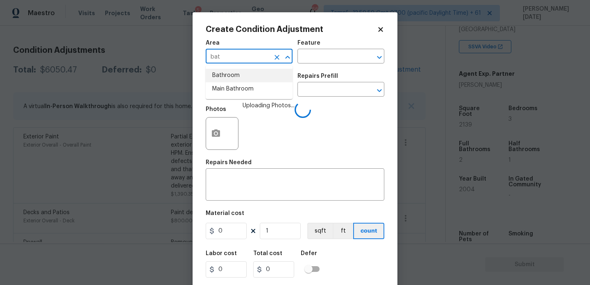
click at [229, 76] on li "Bathroom" at bounding box center [249, 76] width 87 height 14
type input "Bathroom"
click at [229, 85] on input "text" at bounding box center [238, 90] width 64 height 13
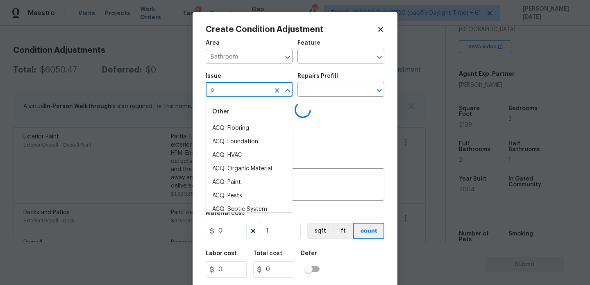
type input "pl"
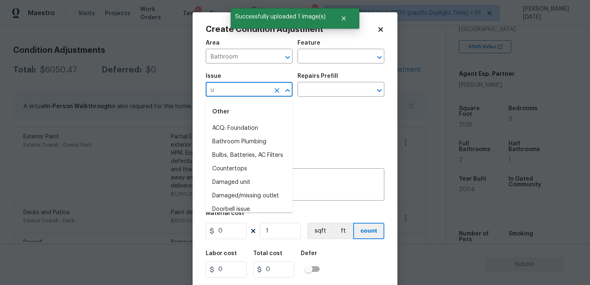
type input "up"
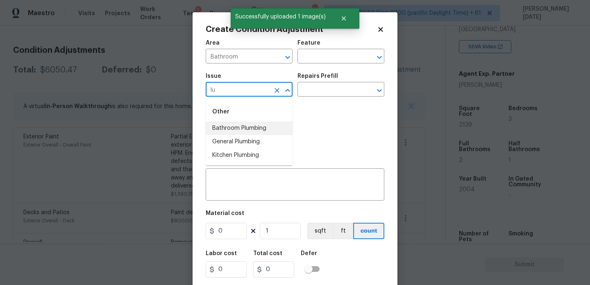
click at [244, 126] on li "Bathroom Plumbing" at bounding box center [249, 129] width 87 height 14
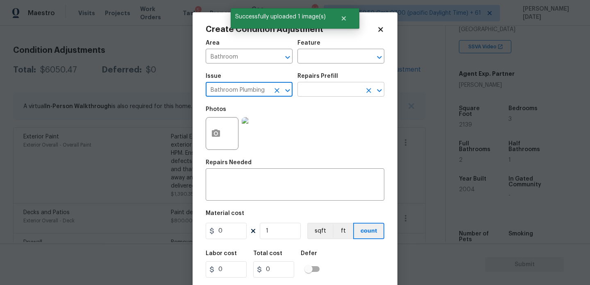
type input "Bathroom Plumbing"
click at [310, 93] on input "text" at bounding box center [329, 90] width 64 height 13
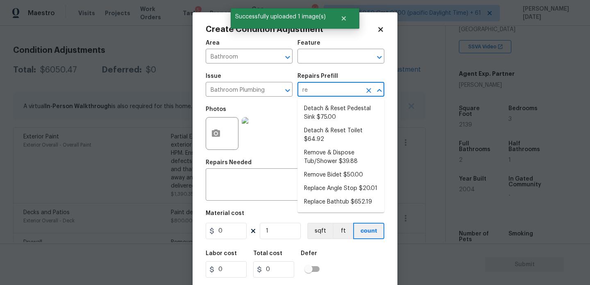
type input "ref"
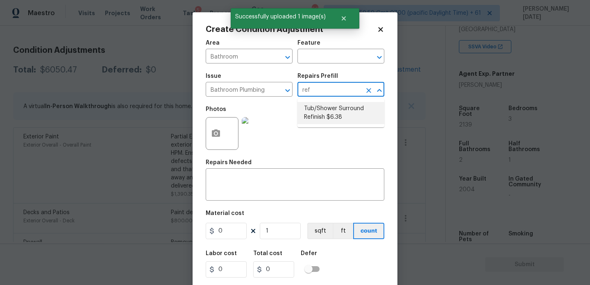
click at [319, 106] on li "Tub/Shower Surround Refinish $6.38" at bounding box center [340, 113] width 87 height 22
type input "Plumbing"
type textarea "Prep, mask, clean and refinish the tub/shower tile surround both all sides ensu…"
type input "6.38"
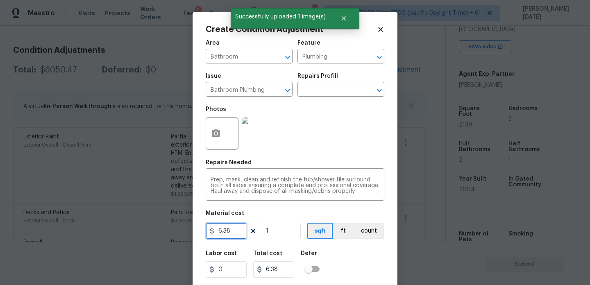
drag, startPoint x: 233, startPoint y: 229, endPoint x: 146, endPoint y: 234, distance: 87.0
click at [146, 234] on div "Create Condition Adjustment Area Bathroom ​ Feature Plumbing ​ Issue Bathroom P…" at bounding box center [295, 142] width 590 height 285
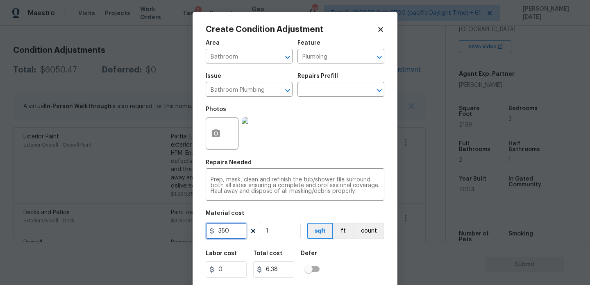
type input "350"
click at [332, 138] on div "Photos" at bounding box center [295, 128] width 179 height 53
type input "350"
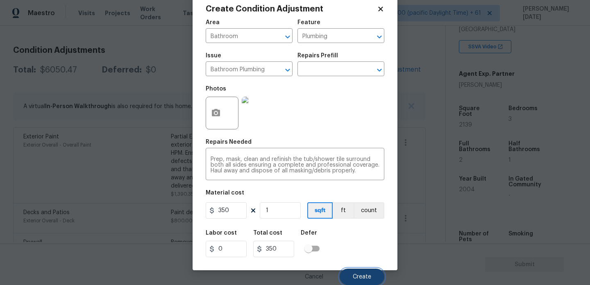
click at [356, 279] on span "Create" at bounding box center [362, 277] width 18 height 6
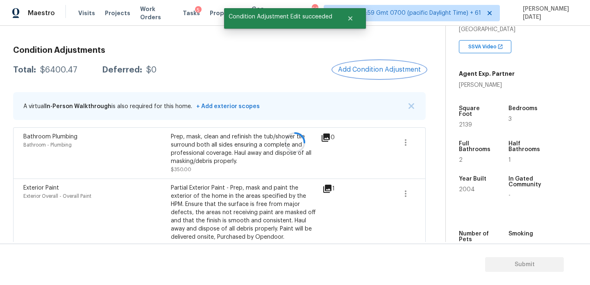
scroll to position [0, 0]
click at [389, 68] on span "Add Condition Adjustment" at bounding box center [379, 69] width 83 height 7
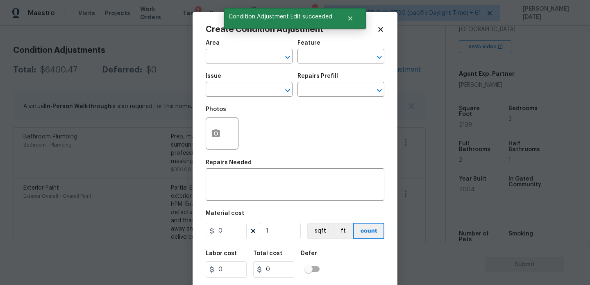
click at [389, 68] on div "Create Condition Adjustment Area ​ Feature ​ Issue ​ Repairs Prefill ​ Photos R…" at bounding box center [294, 151] width 205 height 278
click at [227, 143] on div at bounding box center [222, 133] width 33 height 33
click at [219, 138] on icon "button" at bounding box center [216, 134] width 10 height 10
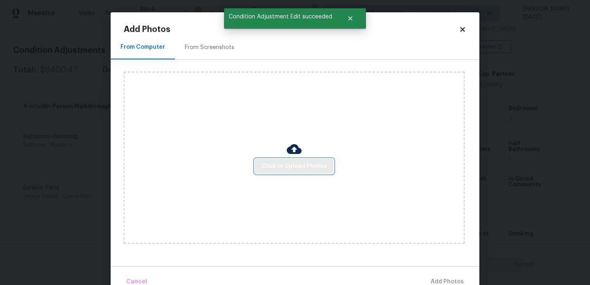
click at [300, 161] on button "Click to Upload Photos" at bounding box center [294, 166] width 79 height 15
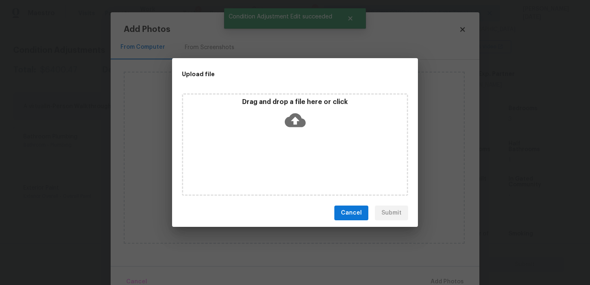
click at [300, 161] on div "Drag and drop a file here or click" at bounding box center [295, 144] width 226 height 102
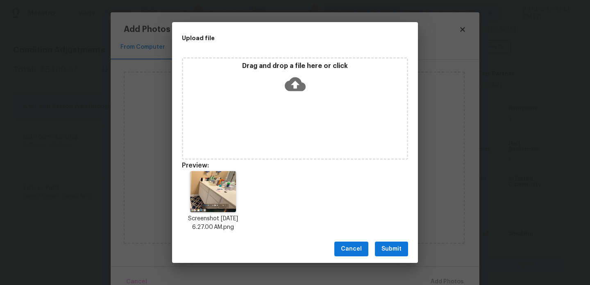
click at [386, 251] on span "Submit" at bounding box center [391, 249] width 20 height 10
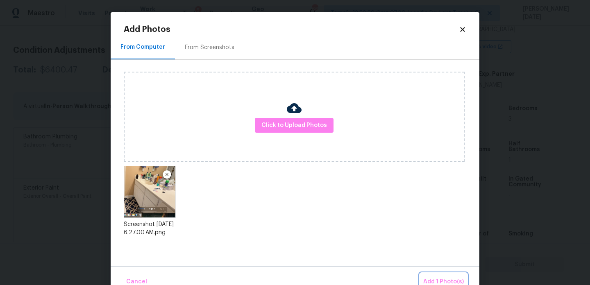
click at [437, 281] on span "Add 1 Photo(s)" at bounding box center [443, 282] width 41 height 10
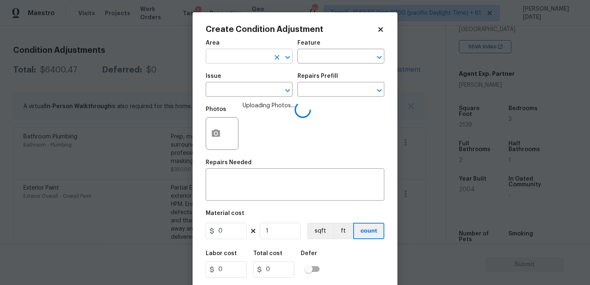
click at [227, 63] on input "text" at bounding box center [238, 57] width 64 height 13
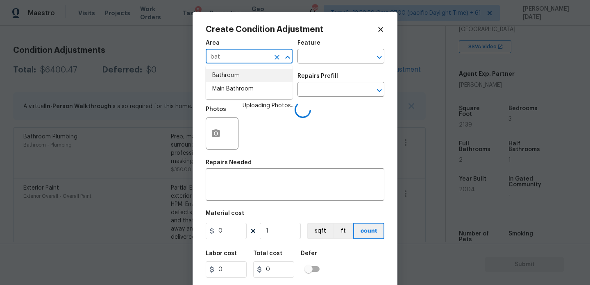
click at [229, 74] on li "Bathroom" at bounding box center [249, 76] width 87 height 14
type input "Bathroom"
click at [229, 84] on input "text" at bounding box center [238, 90] width 64 height 13
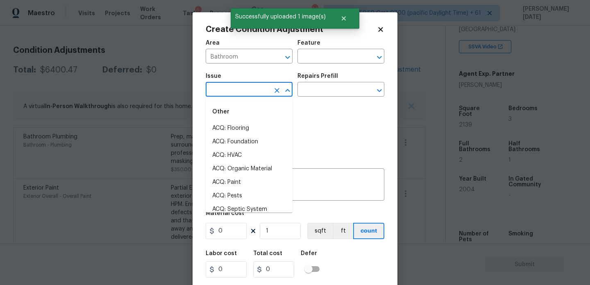
click at [229, 84] on input "text" at bounding box center [238, 90] width 64 height 13
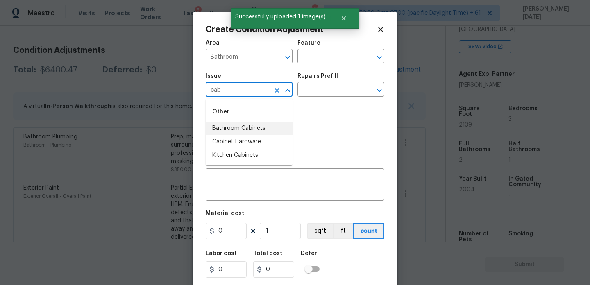
click at [251, 127] on li "Bathroom Cabinets" at bounding box center [249, 129] width 87 height 14
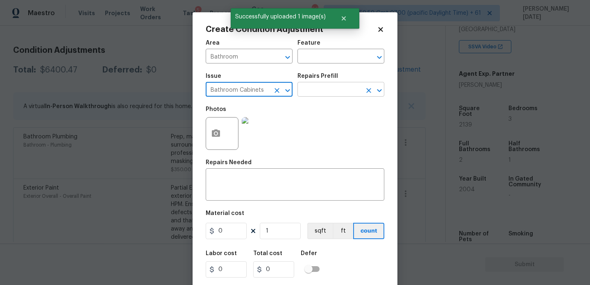
type input "Bathroom Cabinets"
click at [307, 93] on input "text" at bounding box center [329, 90] width 64 height 13
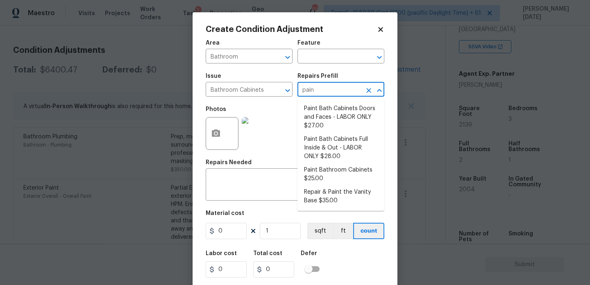
type input "paint"
click at [319, 116] on li "Paint Bath Cabinets Doors and Faces - LABOR ONLY $27.00" at bounding box center [340, 117] width 87 height 31
type input "Cabinets"
type textarea "Prep, sand, mask and apply 2 coats of paint to the bathroom cabinet doors and b…"
type input "27"
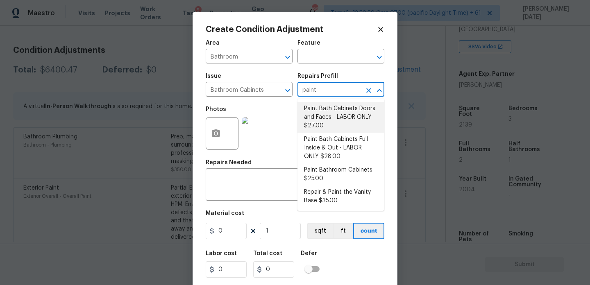
type input "27"
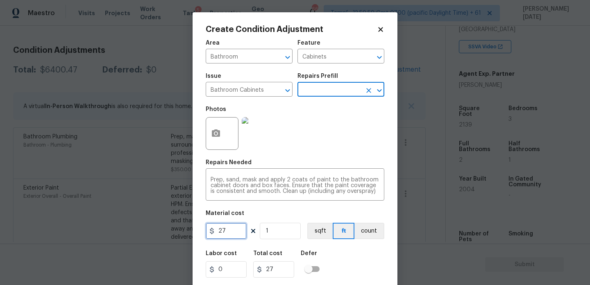
drag, startPoint x: 228, startPoint y: 233, endPoint x: 175, endPoint y: 233, distance: 52.8
click at [175, 233] on div "Create Condition Adjustment Area Bathroom ​ Feature Cabinets ​ Issue Bathroom C…" at bounding box center [295, 142] width 590 height 285
type input "1000"
click at [337, 160] on div "Area Bathroom ​ Feature Cabinets ​ Issue Bathroom Cabinets ​ Repairs Prefill ​ …" at bounding box center [295, 170] width 179 height 270
type input "1000"
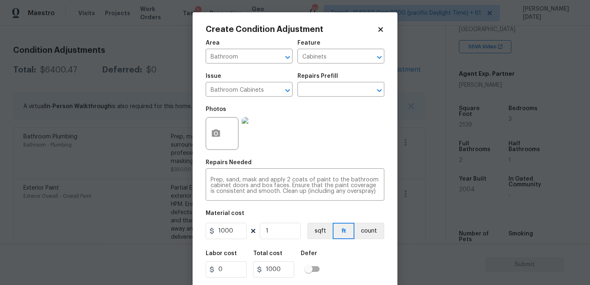
drag, startPoint x: 337, startPoint y: 160, endPoint x: 337, endPoint y: 154, distance: 6.1
click at [337, 156] on div "Area Bathroom ​ Feature Cabinets ​ Issue Bathroom Cabinets ​ Repairs Prefill ​ …" at bounding box center [295, 170] width 179 height 270
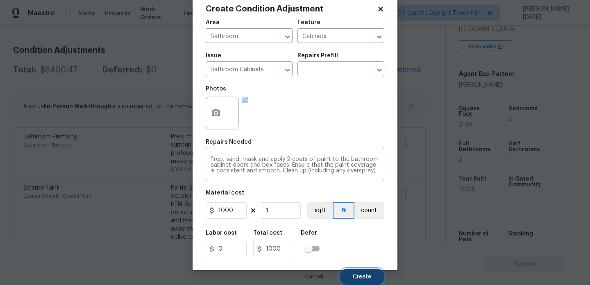
click at [353, 281] on button "Create" at bounding box center [361, 277] width 45 height 16
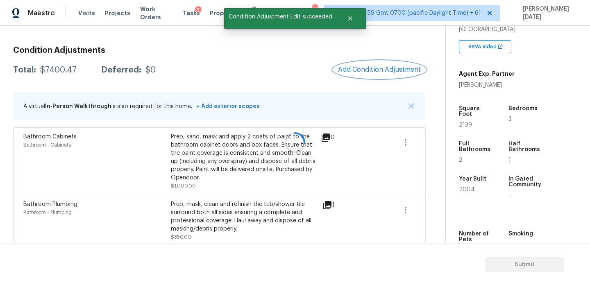
scroll to position [0, 0]
click at [363, 65] on button "Add Condition Adjustment" at bounding box center [379, 69] width 93 height 17
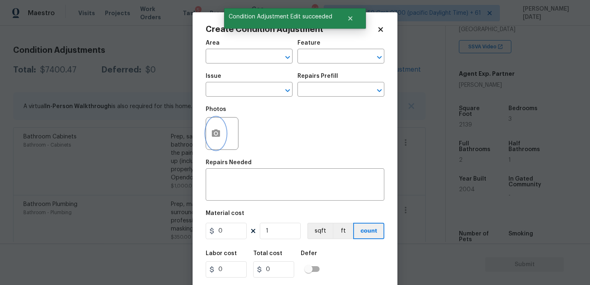
click at [222, 129] on button "button" at bounding box center [216, 134] width 20 height 32
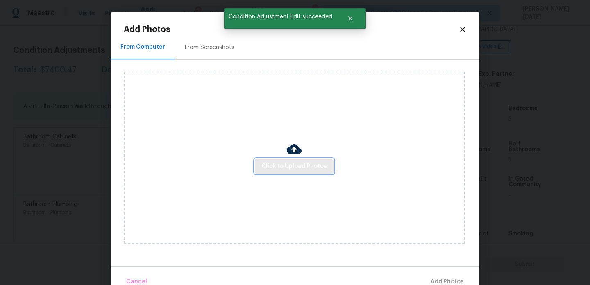
click at [310, 162] on span "Click to Upload Photos" at bounding box center [294, 166] width 66 height 10
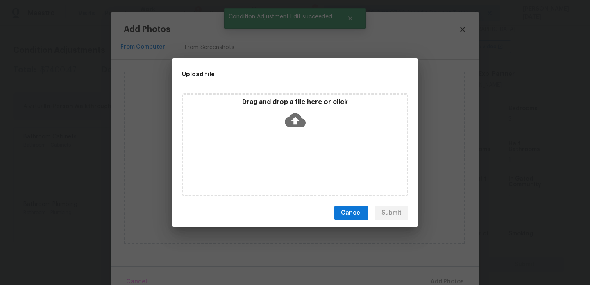
click at [310, 162] on div "Drag and drop a file here or click" at bounding box center [295, 144] width 226 height 102
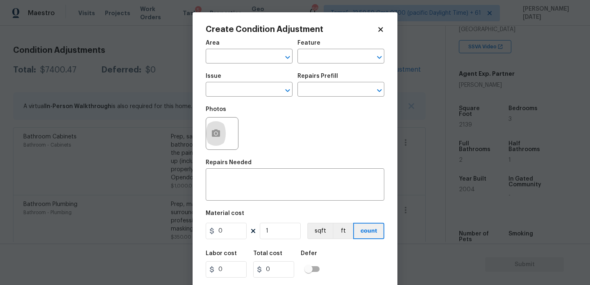
click at [135, 76] on body "Maestro Visits Projects Work Orders Tasks 5 Properties Geo Assignments 665 Tamp…" at bounding box center [295, 142] width 590 height 285
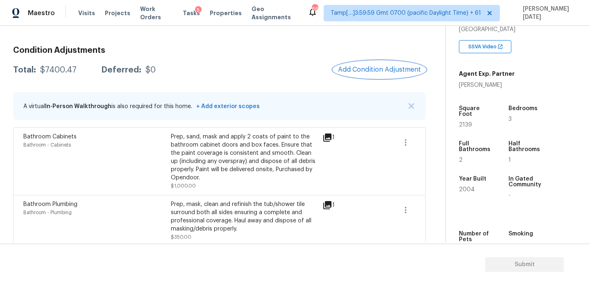
click at [386, 66] on span "Add Condition Adjustment" at bounding box center [379, 69] width 83 height 7
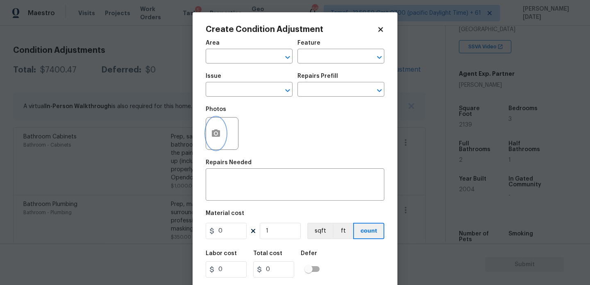
click at [215, 139] on button "button" at bounding box center [216, 134] width 20 height 32
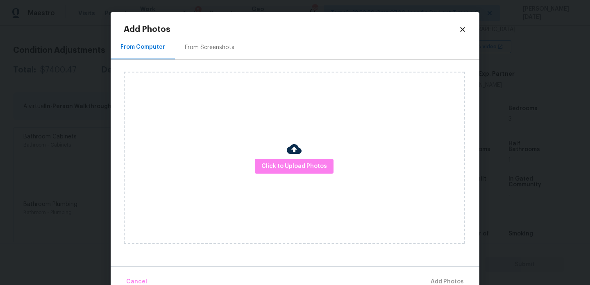
click at [210, 31] on h2 "Add Photos" at bounding box center [291, 29] width 335 height 8
click at [208, 48] on div "From Screenshots" at bounding box center [210, 47] width 50 height 8
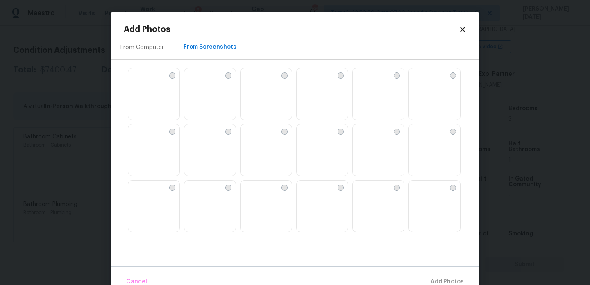
click at [213, 160] on img at bounding box center [209, 150] width 51 height 52
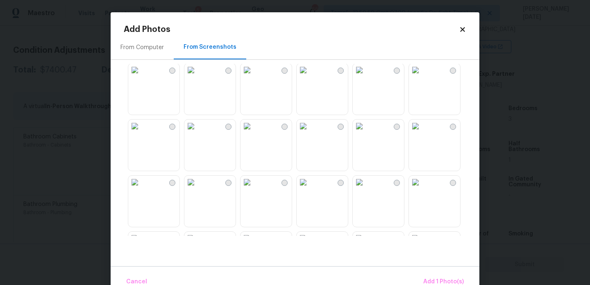
scroll to position [174, 0]
click at [197, 132] on img at bounding box center [190, 125] width 13 height 13
click at [366, 188] on img at bounding box center [359, 181] width 13 height 13
click at [437, 274] on button "Add 3 Photo(s)" at bounding box center [443, 282] width 48 height 18
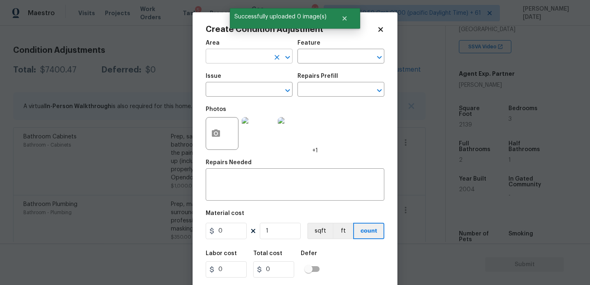
click at [215, 60] on input "text" at bounding box center [238, 57] width 64 height 13
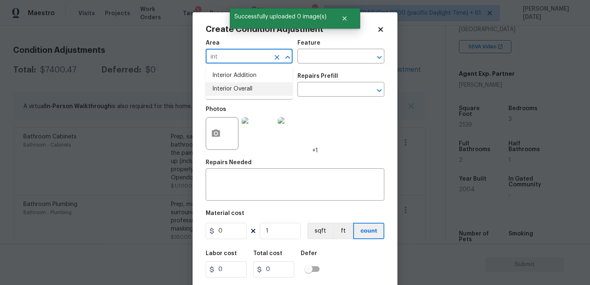
click at [232, 92] on li "Interior Overall" at bounding box center [249, 89] width 87 height 14
type input "Interior Overall"
click at [232, 92] on input "text" at bounding box center [238, 90] width 64 height 13
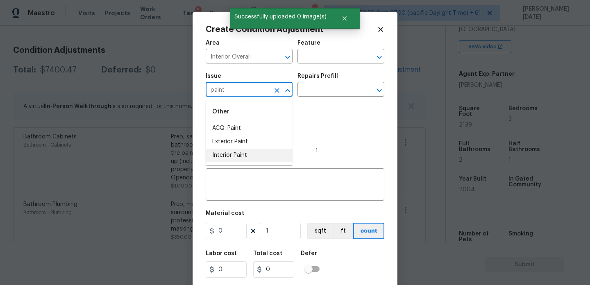
click at [244, 158] on li "Interior Paint" at bounding box center [249, 156] width 87 height 14
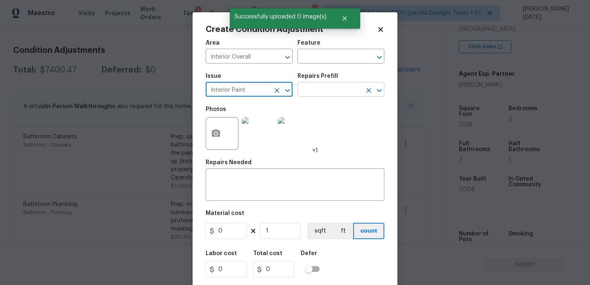
type input "Interior Paint"
click at [307, 88] on input "text" at bounding box center [329, 90] width 64 height 13
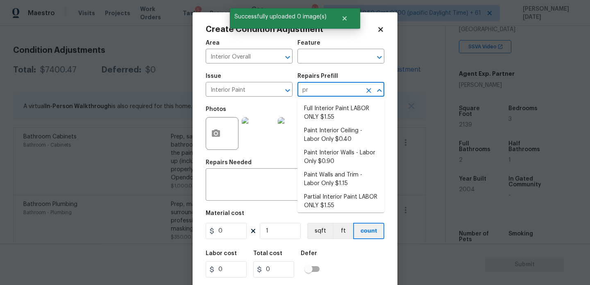
type input "pri"
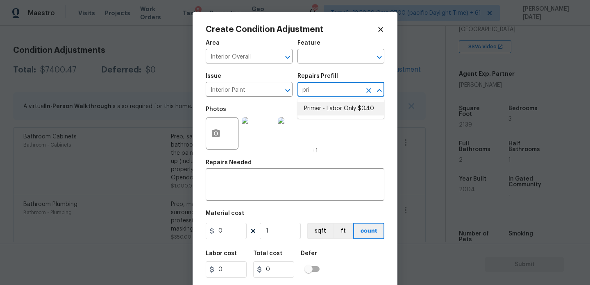
click at [326, 106] on li "Primer - Labor Only $0.40" at bounding box center [340, 109] width 87 height 14
type input "Overall Paint"
type textarea "Interior primer - PRIMER PROVIDED BY OPENDOOR - All nails, screws, drywall anch…"
type input "0.4"
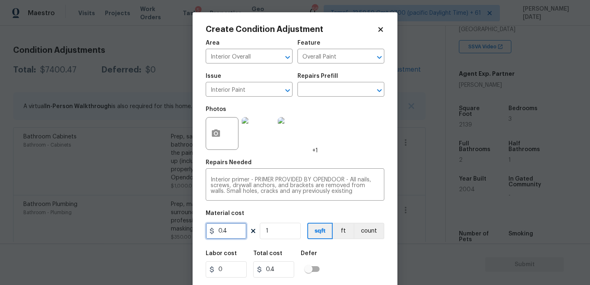
drag, startPoint x: 232, startPoint y: 231, endPoint x: 165, endPoint y: 231, distance: 66.8
click at [165, 231] on div "Create Condition Adjustment Area Interior Overall ​ Feature Overall Paint ​ Iss…" at bounding box center [295, 142] width 590 height 285
type input "500"
click at [355, 162] on div "Repairs Needed" at bounding box center [295, 165] width 179 height 11
type input "500"
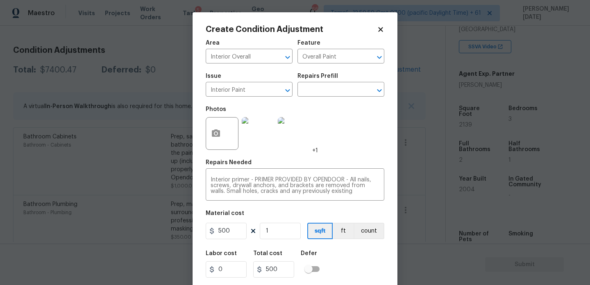
scroll to position [21, 0]
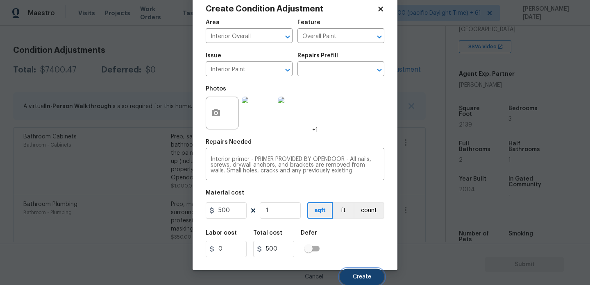
click at [363, 273] on button "Create" at bounding box center [361, 277] width 45 height 16
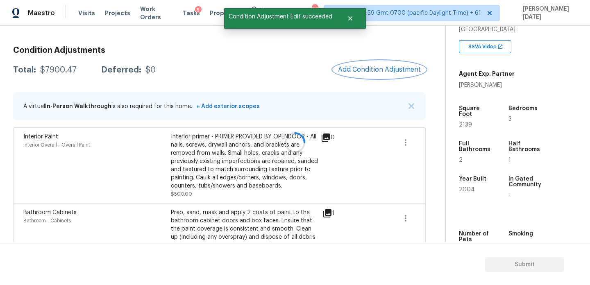
scroll to position [0, 0]
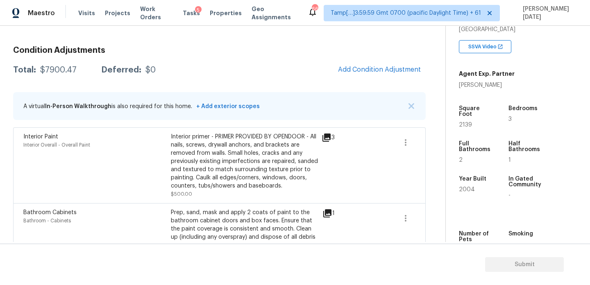
drag, startPoint x: 38, startPoint y: 67, endPoint x: 85, endPoint y: 68, distance: 47.1
click at [85, 68] on div "Total: $7900.47 Deferred: $0" at bounding box center [84, 70] width 143 height 8
copy div "$7900.47"
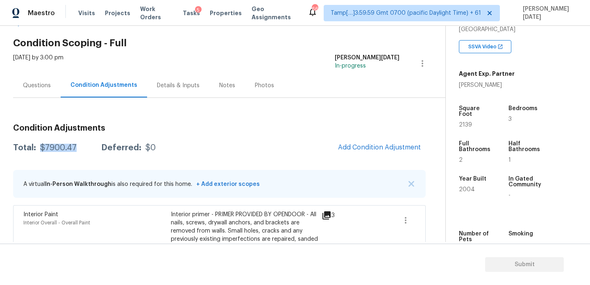
click at [31, 79] on div "Questions" at bounding box center [37, 85] width 48 height 24
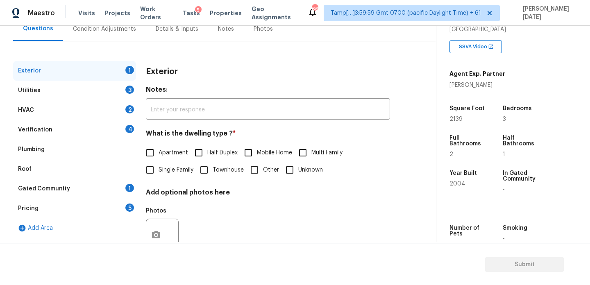
scroll to position [109, 0]
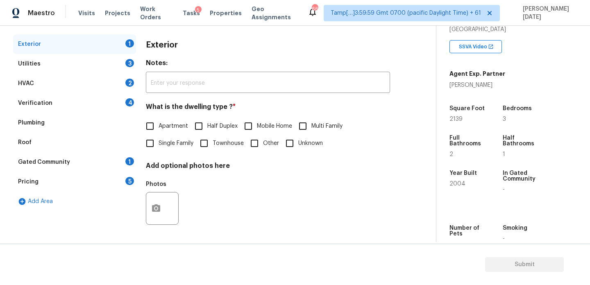
click at [158, 142] on span "Single Family" at bounding box center [175, 143] width 35 height 9
click at [158, 142] on input "Single Family" at bounding box center [149, 143] width 17 height 17
checkbox input "true"
click at [128, 61] on div "3" at bounding box center [129, 63] width 9 height 8
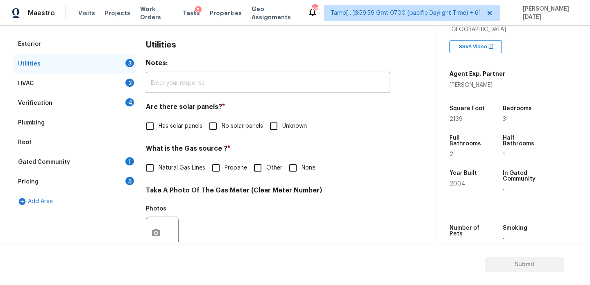
click at [212, 127] on input "No solar panels" at bounding box center [212, 126] width 17 height 17
checkbox input "true"
click at [168, 166] on span "Natural Gas Lines" at bounding box center [181, 169] width 47 height 9
click at [158, 166] on input "Natural Gas Lines" at bounding box center [149, 168] width 17 height 17
checkbox input "true"
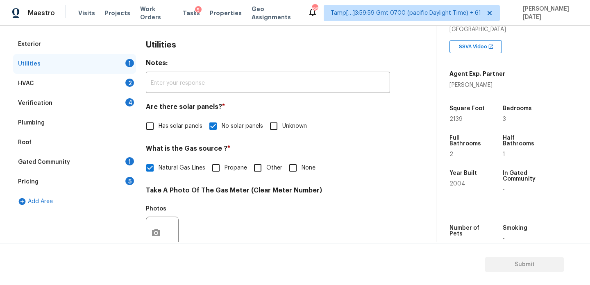
click at [226, 167] on span "Propane" at bounding box center [235, 168] width 23 height 9
click at [224, 167] on input "Propane" at bounding box center [215, 167] width 17 height 17
checkbox input "true"
checkbox input "false"
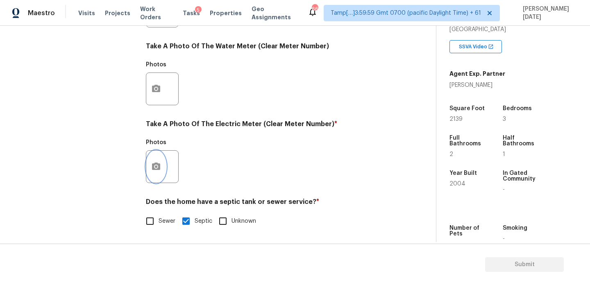
click at [154, 167] on icon "button" at bounding box center [156, 166] width 8 height 7
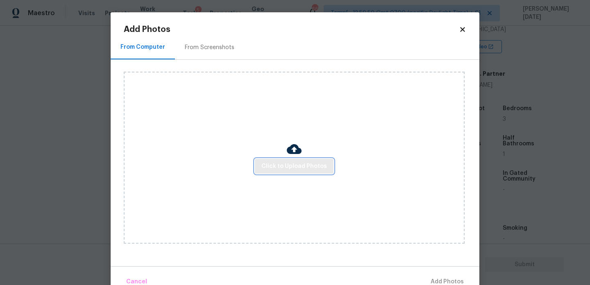
click at [295, 173] on button "Click to Upload Photos" at bounding box center [294, 166] width 79 height 15
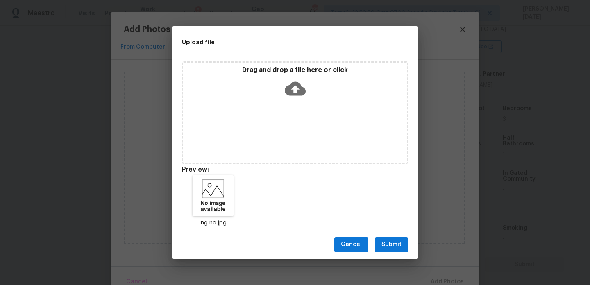
click at [388, 247] on span "Submit" at bounding box center [391, 245] width 20 height 10
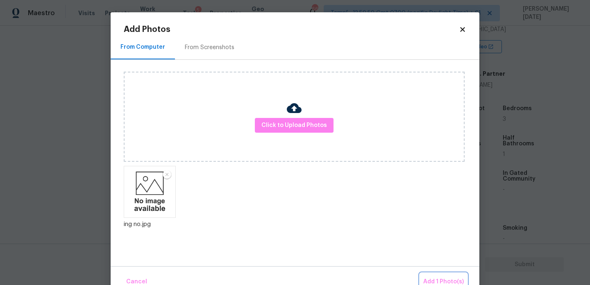
click at [446, 276] on button "Add 1 Photo(s)" at bounding box center [443, 282] width 47 height 18
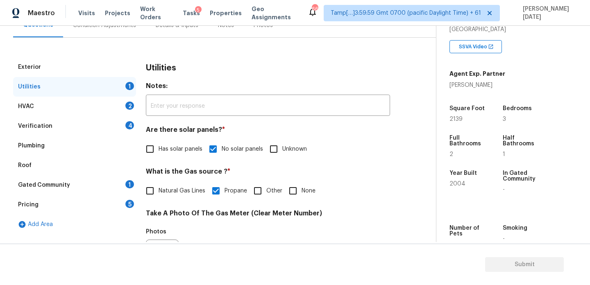
scroll to position [64, 0]
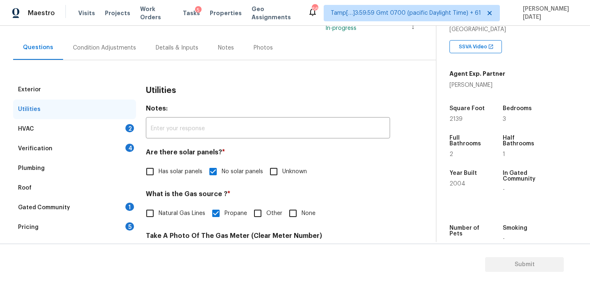
click at [129, 129] on div "2" at bounding box center [129, 128] width 9 height 8
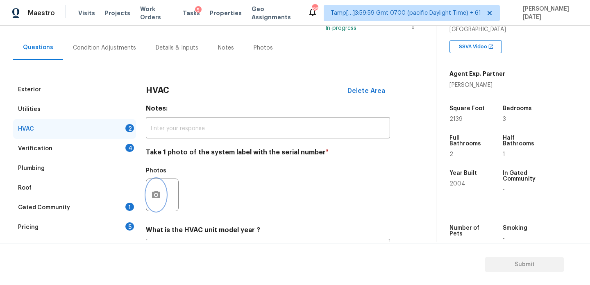
click at [156, 199] on icon "button" at bounding box center [156, 195] width 10 height 10
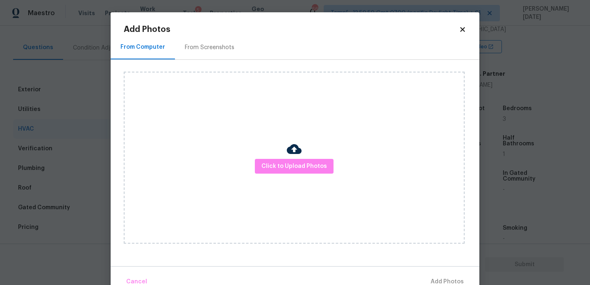
click at [288, 175] on div "Click to Upload Photos" at bounding box center [294, 158] width 341 height 172
click at [303, 165] on span "Click to Upload Photos" at bounding box center [294, 166] width 66 height 10
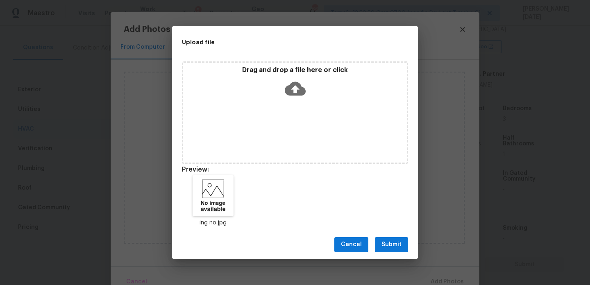
click at [379, 245] on button "Submit" at bounding box center [391, 244] width 33 height 15
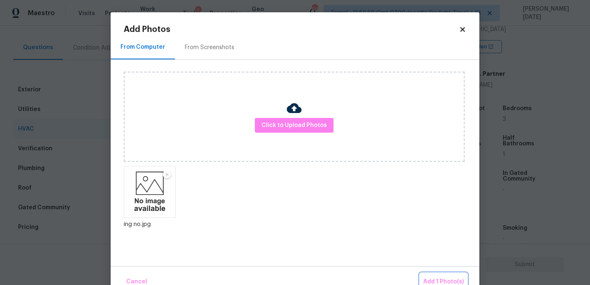
click at [430, 274] on button "Add 1 Photo(s)" at bounding box center [443, 282] width 47 height 18
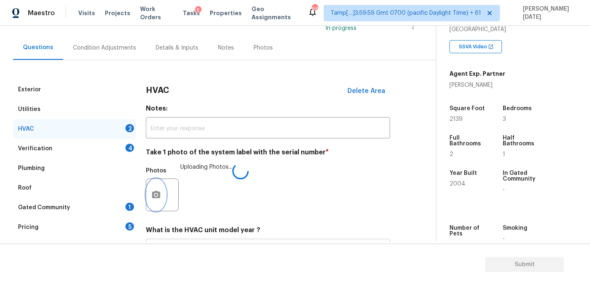
scroll to position [136, 0]
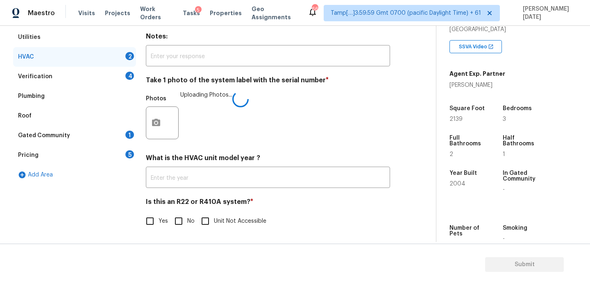
click at [184, 222] on input "No" at bounding box center [178, 221] width 17 height 17
checkbox input "true"
click at [128, 78] on div "4" at bounding box center [129, 76] width 9 height 8
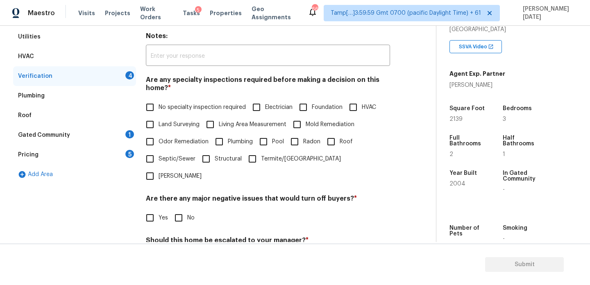
click at [156, 101] on input "No specialty inspection required" at bounding box center [149, 107] width 17 height 17
checkbox input "true"
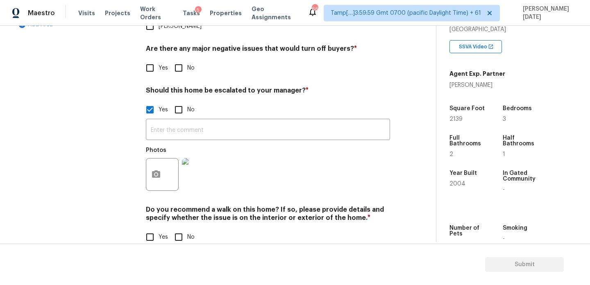
scroll to position [285, 0]
click at [178, 61] on div "Verification Notes: ​ Are any specialty inspections required before making a de…" at bounding box center [268, 57] width 244 height 398
click at [186, 60] on input "No" at bounding box center [178, 68] width 17 height 17
checkbox input "true"
click at [183, 229] on input "No" at bounding box center [178, 237] width 17 height 17
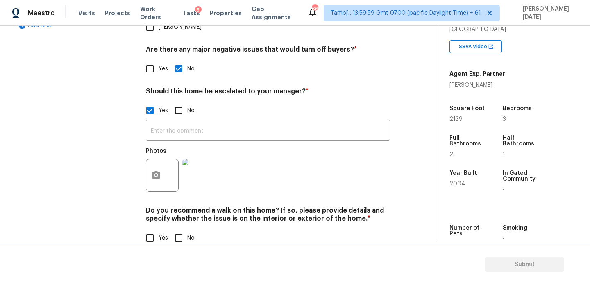
checkbox input "true"
click at [193, 159] on img at bounding box center [198, 175] width 33 height 33
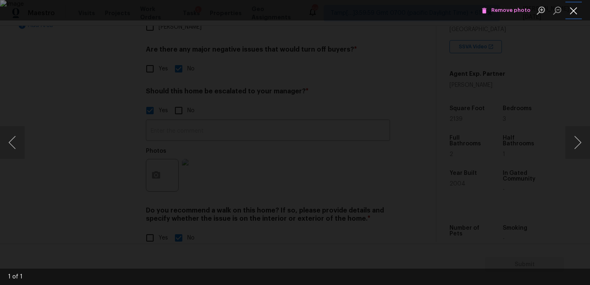
click at [571, 11] on button "Close lightbox" at bounding box center [573, 10] width 16 height 14
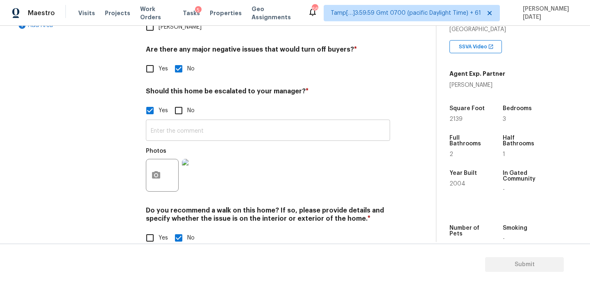
click at [208, 122] on input "text" at bounding box center [268, 131] width 244 height 19
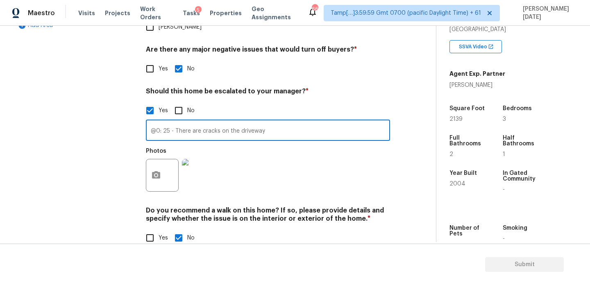
type input "@0: 25 - There are cracks on the driveway"
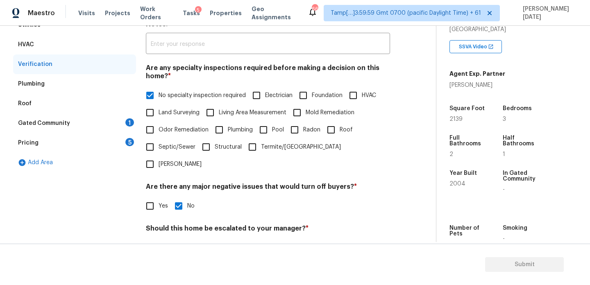
click at [121, 126] on div "Gated Community 1" at bounding box center [74, 123] width 123 height 20
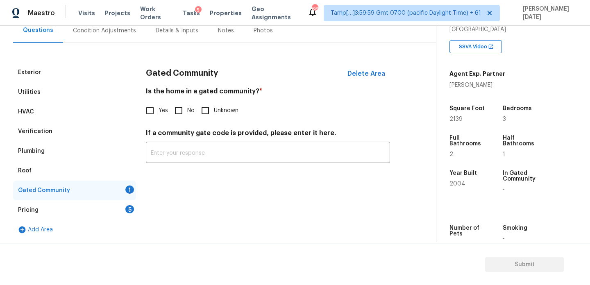
scroll to position [81, 0]
click at [184, 111] on input "No" at bounding box center [178, 110] width 17 height 17
checkbox input "true"
click at [118, 215] on div "Pricing 5" at bounding box center [74, 210] width 123 height 20
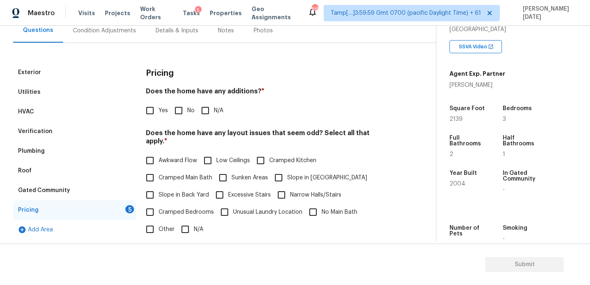
click at [178, 111] on input "No" at bounding box center [178, 110] width 17 height 17
checkbox input "true"
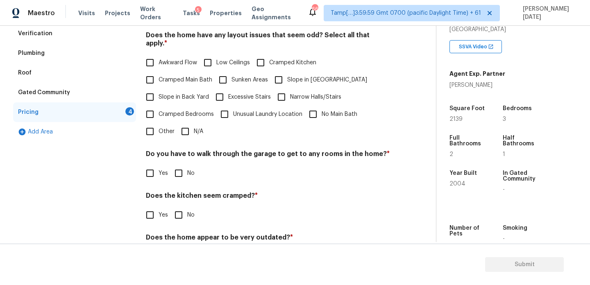
scroll to position [192, 0]
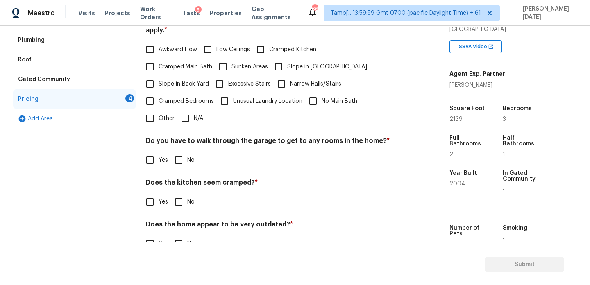
click at [195, 114] on span "N/A" at bounding box center [198, 118] width 9 height 9
click at [194, 110] on input "N/A" at bounding box center [184, 118] width 17 height 17
checkbox input "true"
click at [288, 63] on span "Slope in Front Yard" at bounding box center [327, 67] width 80 height 9
click at [287, 60] on input "Slope in Front Yard" at bounding box center [278, 66] width 17 height 17
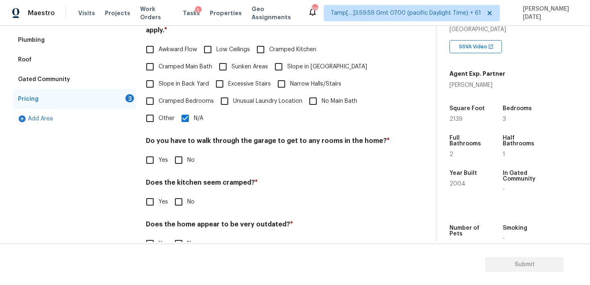
checkbox input "true"
click at [192, 110] on input "N/A" at bounding box center [184, 118] width 17 height 17
checkbox input "false"
click at [188, 157] on label "No" at bounding box center [182, 160] width 25 height 17
click at [187, 157] on input "No" at bounding box center [178, 160] width 17 height 17
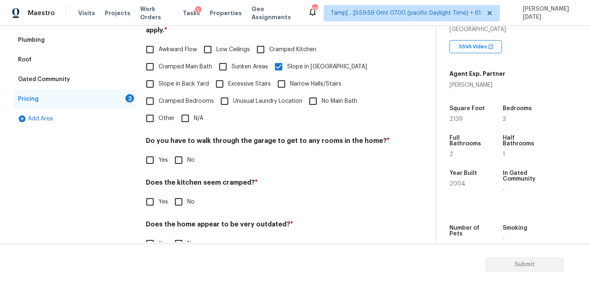
checkbox input "true"
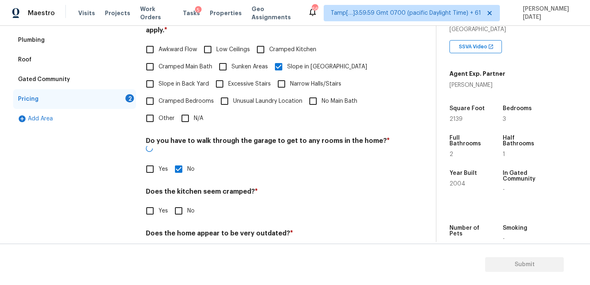
click at [185, 202] on input "No" at bounding box center [178, 210] width 17 height 17
checkbox input "true"
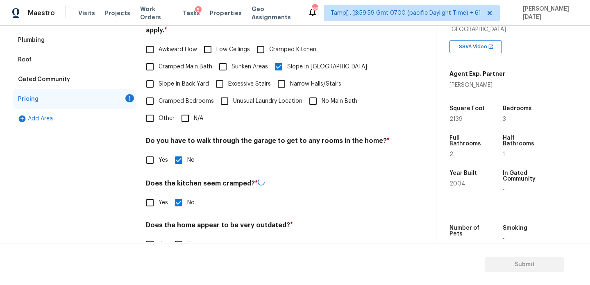
click at [179, 244] on section "Submit" at bounding box center [295, 265] width 590 height 42
click at [184, 239] on input "No" at bounding box center [178, 243] width 17 height 17
checkbox input "true"
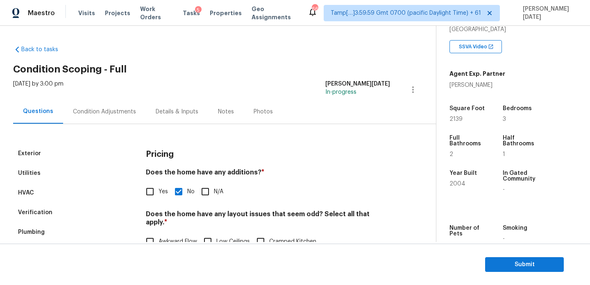
click at [83, 100] on div "Condition Adjustments" at bounding box center [104, 112] width 83 height 24
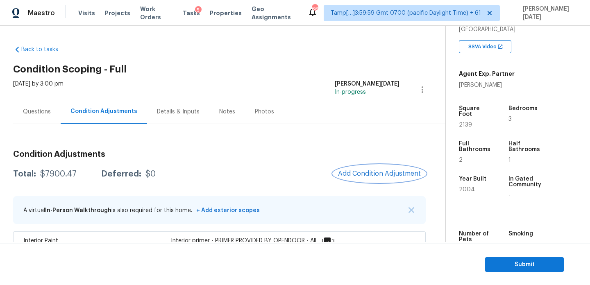
click at [364, 165] on button "Add Condition Adjustment" at bounding box center [379, 173] width 93 height 17
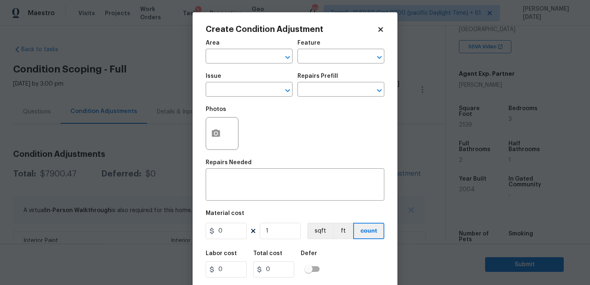
click at [204, 136] on div "Create Condition Adjustment Area ​ Feature ​ Issue ​ Repairs Prefill ​ Photos R…" at bounding box center [294, 151] width 205 height 278
click at [219, 137] on icon "button" at bounding box center [216, 132] width 8 height 7
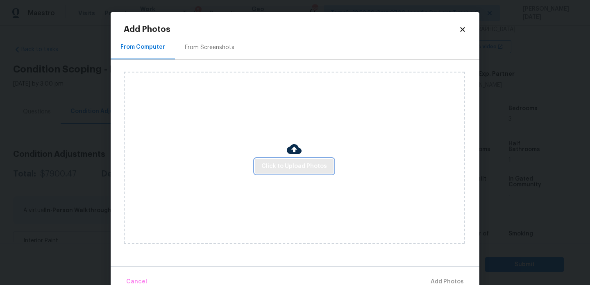
click at [281, 167] on span "Click to Upload Photos" at bounding box center [294, 166] width 66 height 10
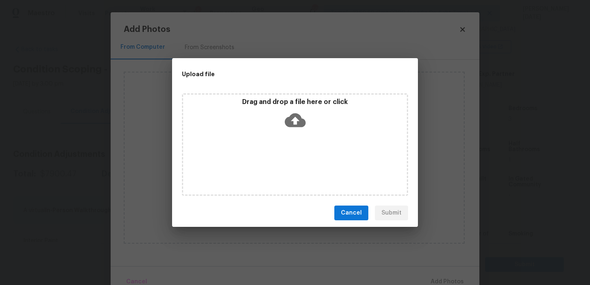
click at [281, 167] on div "Drag and drop a file here or click" at bounding box center [295, 144] width 226 height 102
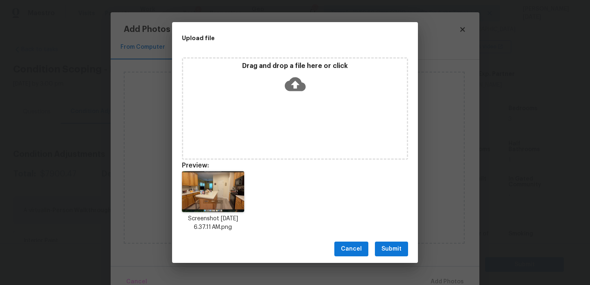
click at [387, 244] on span "Submit" at bounding box center [391, 249] width 20 height 10
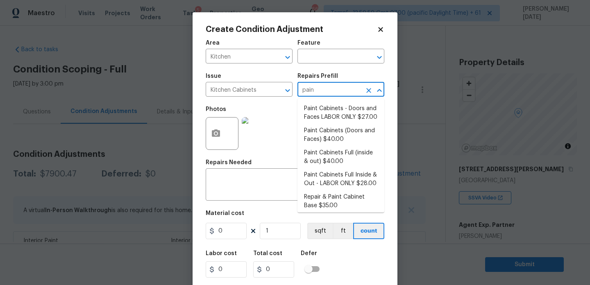
type input "paint"
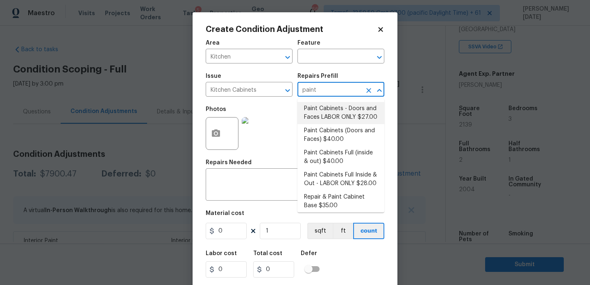
click at [322, 106] on li "Paint Cabinets - Doors and Faces LABOR ONLY $27.00" at bounding box center [340, 113] width 87 height 22
type input "Cabinets"
type input "27"
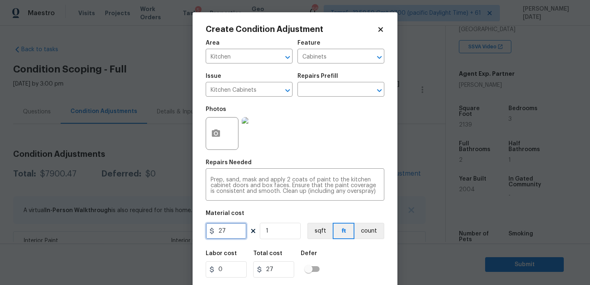
drag, startPoint x: 225, startPoint y: 233, endPoint x: 177, endPoint y: 233, distance: 47.9
click at [177, 233] on div "Create Condition Adjustment Area Kitchen ​ Feature Cabinets ​ Issue Kitchen Cab…" at bounding box center [295, 142] width 590 height 285
type input "1200"
click at [326, 144] on div "Photos" at bounding box center [295, 128] width 179 height 53
type input "1200"
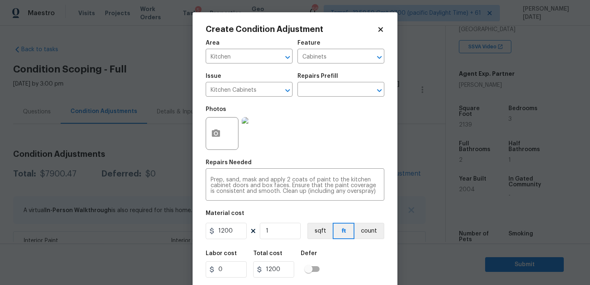
scroll to position [21, 0]
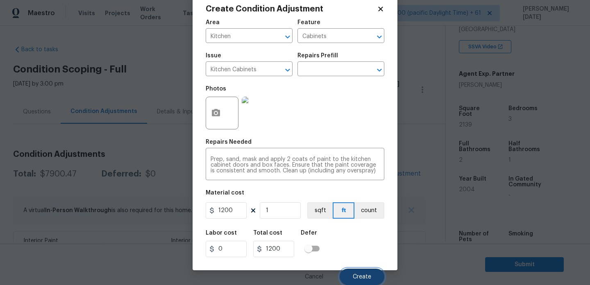
click at [363, 271] on button "Create" at bounding box center [361, 277] width 45 height 16
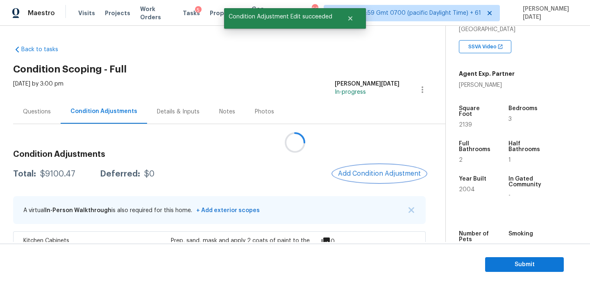
scroll to position [0, 0]
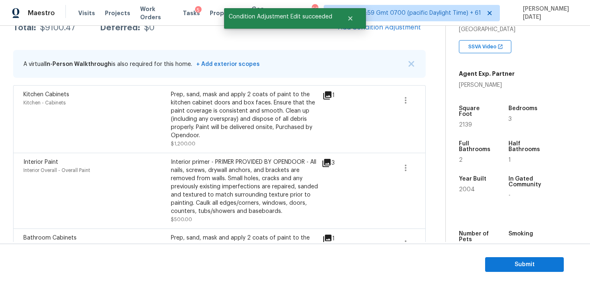
click at [364, 190] on span at bounding box center [377, 191] width 32 height 66
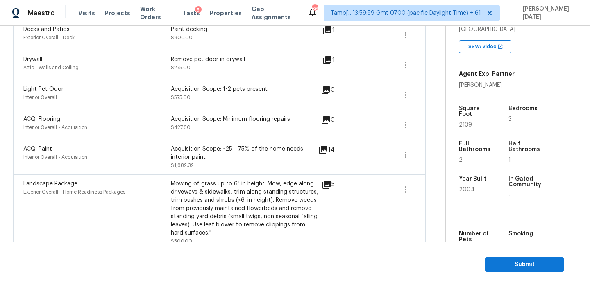
scroll to position [605, 0]
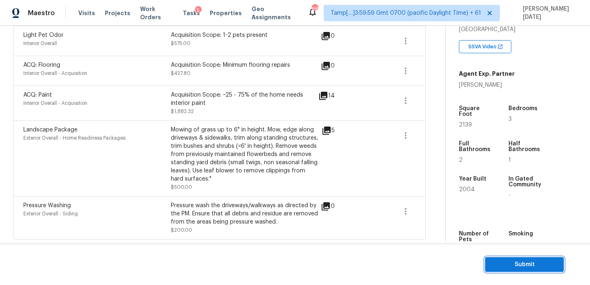
click at [497, 260] on span "Submit" at bounding box center [524, 265] width 66 height 10
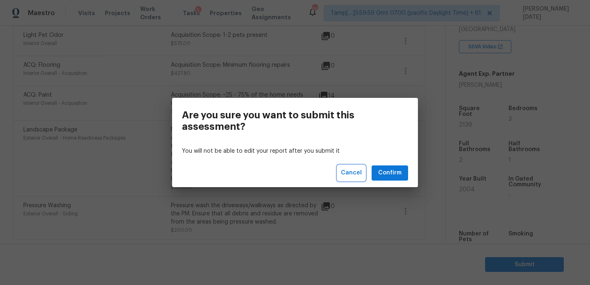
click at [347, 175] on span "Cancel" at bounding box center [351, 173] width 21 height 10
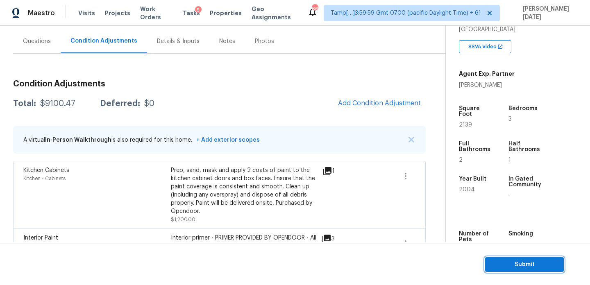
scroll to position [42, 0]
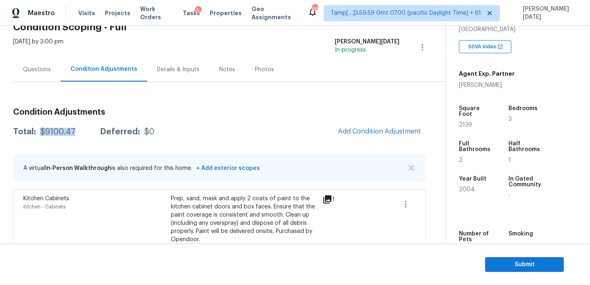
drag, startPoint x: 40, startPoint y: 131, endPoint x: 78, endPoint y: 131, distance: 38.1
click at [78, 131] on div "Total: $9100.47 Deferred: $0" at bounding box center [83, 132] width 141 height 8
copy div "$9100.47"
click at [30, 68] on div "Questions" at bounding box center [37, 70] width 28 height 8
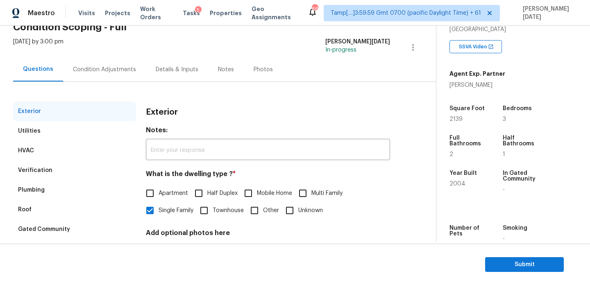
scroll to position [109, 0]
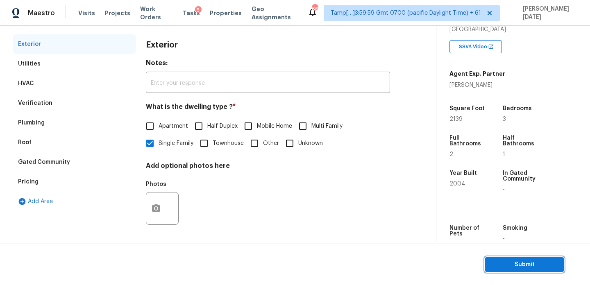
click at [506, 262] on span "Submit" at bounding box center [524, 265] width 66 height 10
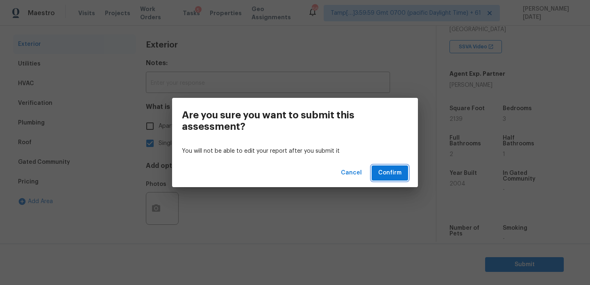
click at [383, 171] on span "Confirm" at bounding box center [389, 173] width 23 height 10
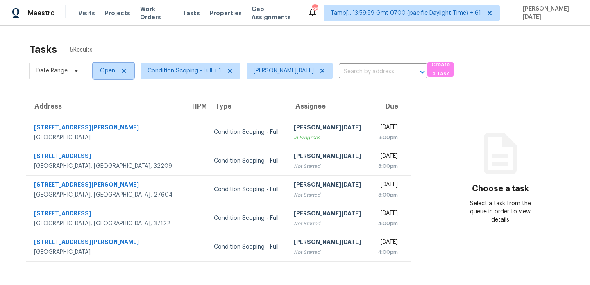
click at [108, 75] on span "Open" at bounding box center [113, 71] width 41 height 16
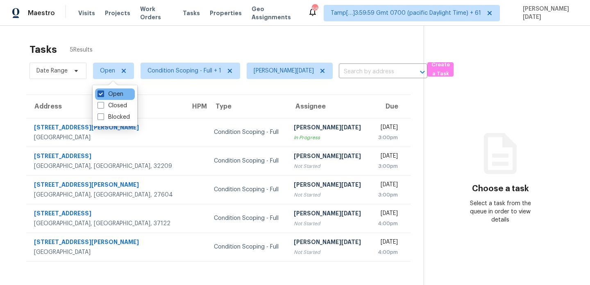
click at [109, 94] on label "Open" at bounding box center [110, 94] width 26 height 8
click at [103, 94] on input "Open" at bounding box center [99, 92] width 5 height 5
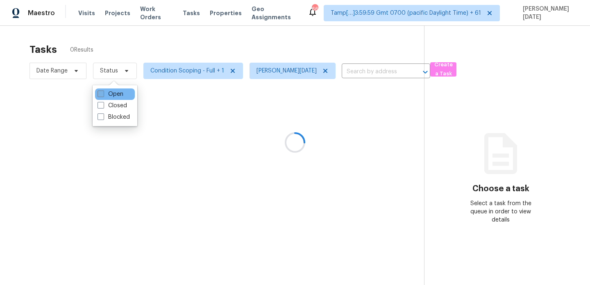
click at [109, 94] on label "Open" at bounding box center [110, 94] width 26 height 8
click at [103, 94] on input "Open" at bounding box center [99, 92] width 5 height 5
checkbox input "true"
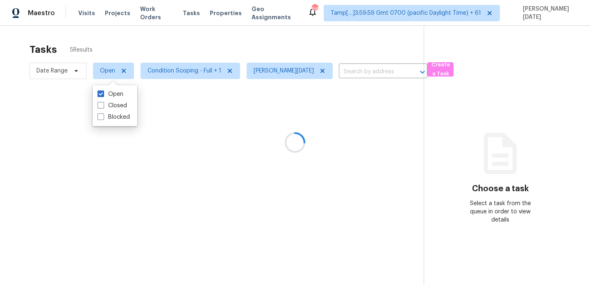
click at [210, 53] on div at bounding box center [295, 142] width 590 height 285
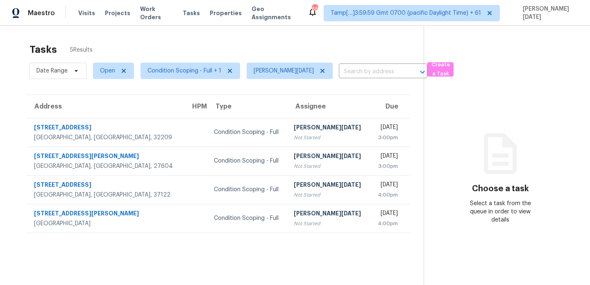
click at [294, 126] on div "[PERSON_NAME][DATE]" at bounding box center [329, 128] width 70 height 10
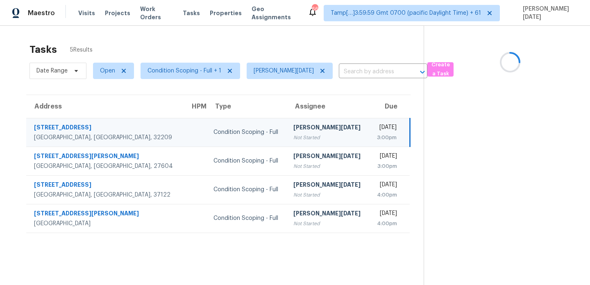
click at [293, 126] on div "[PERSON_NAME][DATE]" at bounding box center [327, 128] width 69 height 10
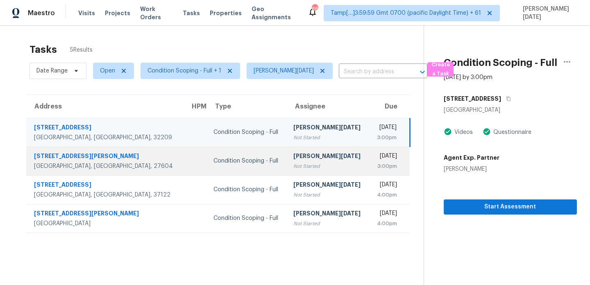
click at [376, 169] on div "3:00pm" at bounding box center [386, 166] width 21 height 8
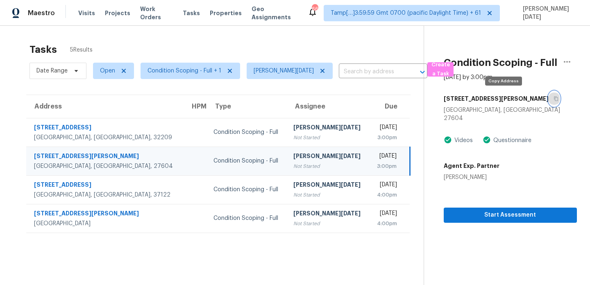
click at [553, 98] on icon "button" at bounding box center [555, 98] width 5 height 5
